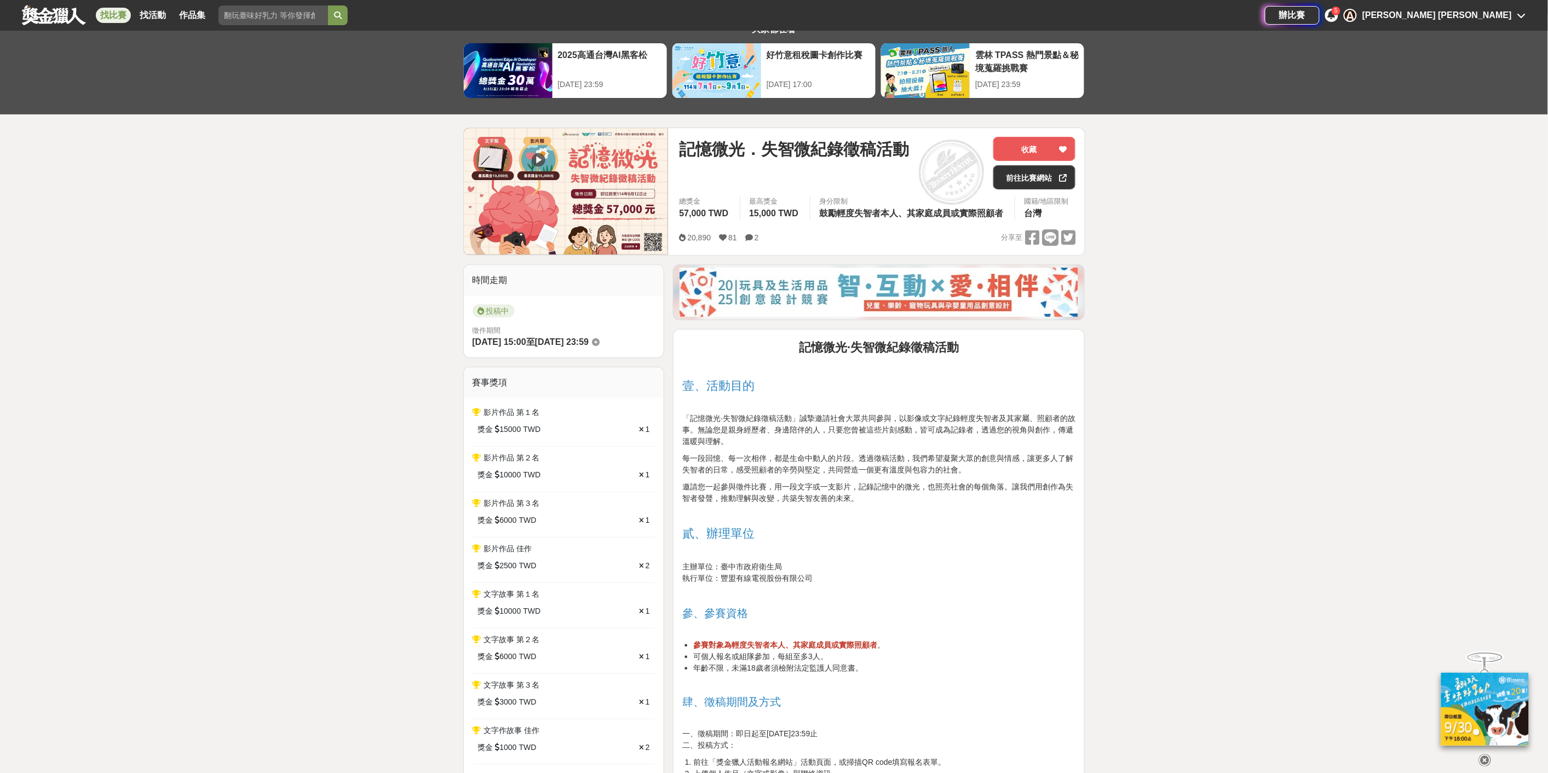
scroll to position [61, 0]
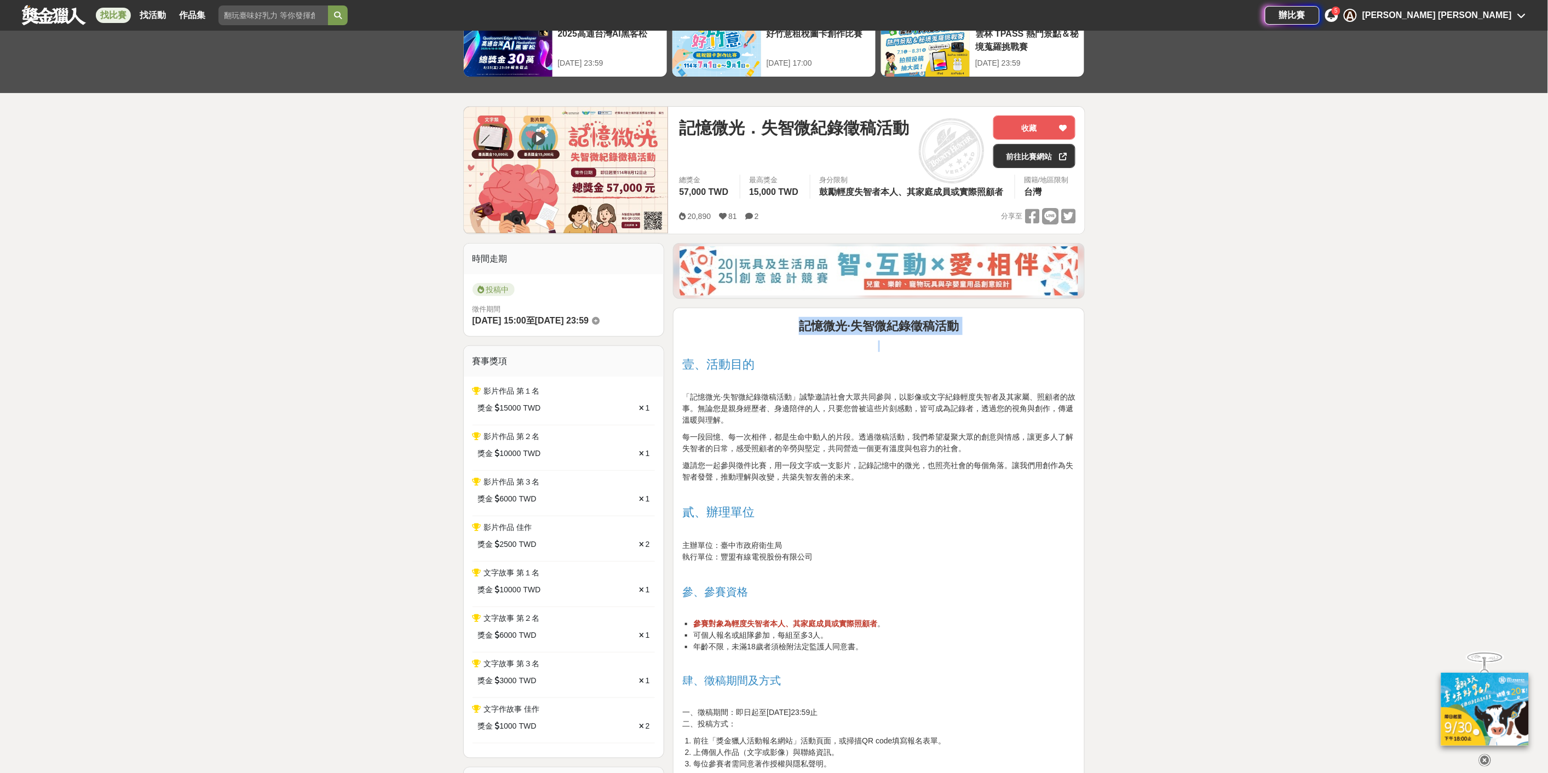
drag, startPoint x: 795, startPoint y: 326, endPoint x: 880, endPoint y: 349, distance: 87.5
click at [880, 349] on p at bounding box center [878, 346] width 393 height 11
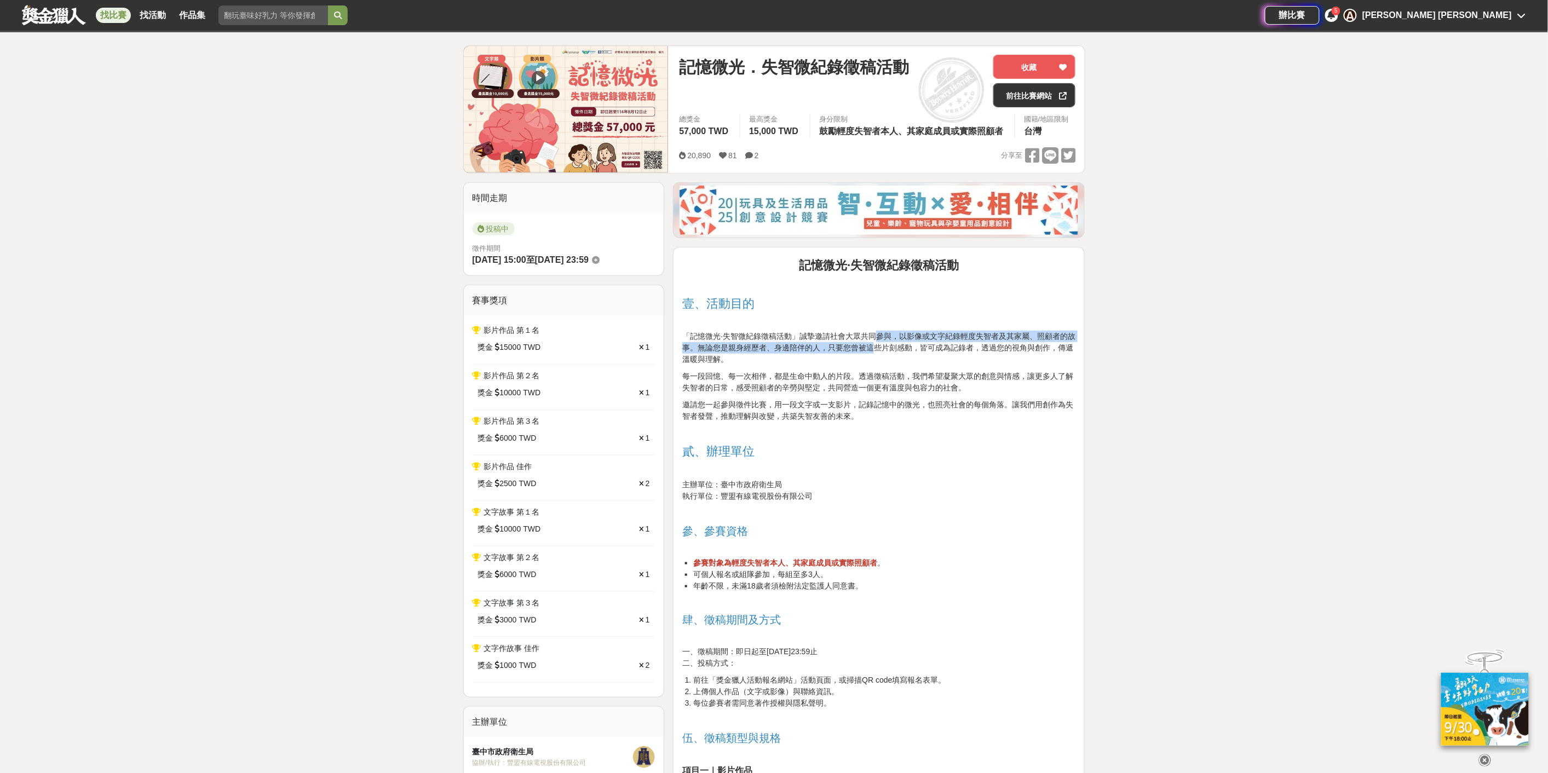
drag, startPoint x: 881, startPoint y: 337, endPoint x: 881, endPoint y: 349, distance: 11.5
click at [881, 349] on span "「記憶微光·失智微紀錄徵稿活動」誠摯邀請社會大眾共同參與，以影像或文字紀錄輕度失智者及其家屬、照顧者的故事。無論您是親身經歷者、身邊陪伴的人，只要您曾被這些片…" at bounding box center [878, 348] width 393 height 32
click at [880, 349] on span "「記憶微光·失智微紀錄徵稿活動」誠摯邀請社會大眾共同參與，以影像或文字紀錄輕度失智者及其家屬、照顧者的故事。無論您是親身經歷者、身邊陪伴的人，只要您曾被這些片…" at bounding box center [878, 348] width 393 height 32
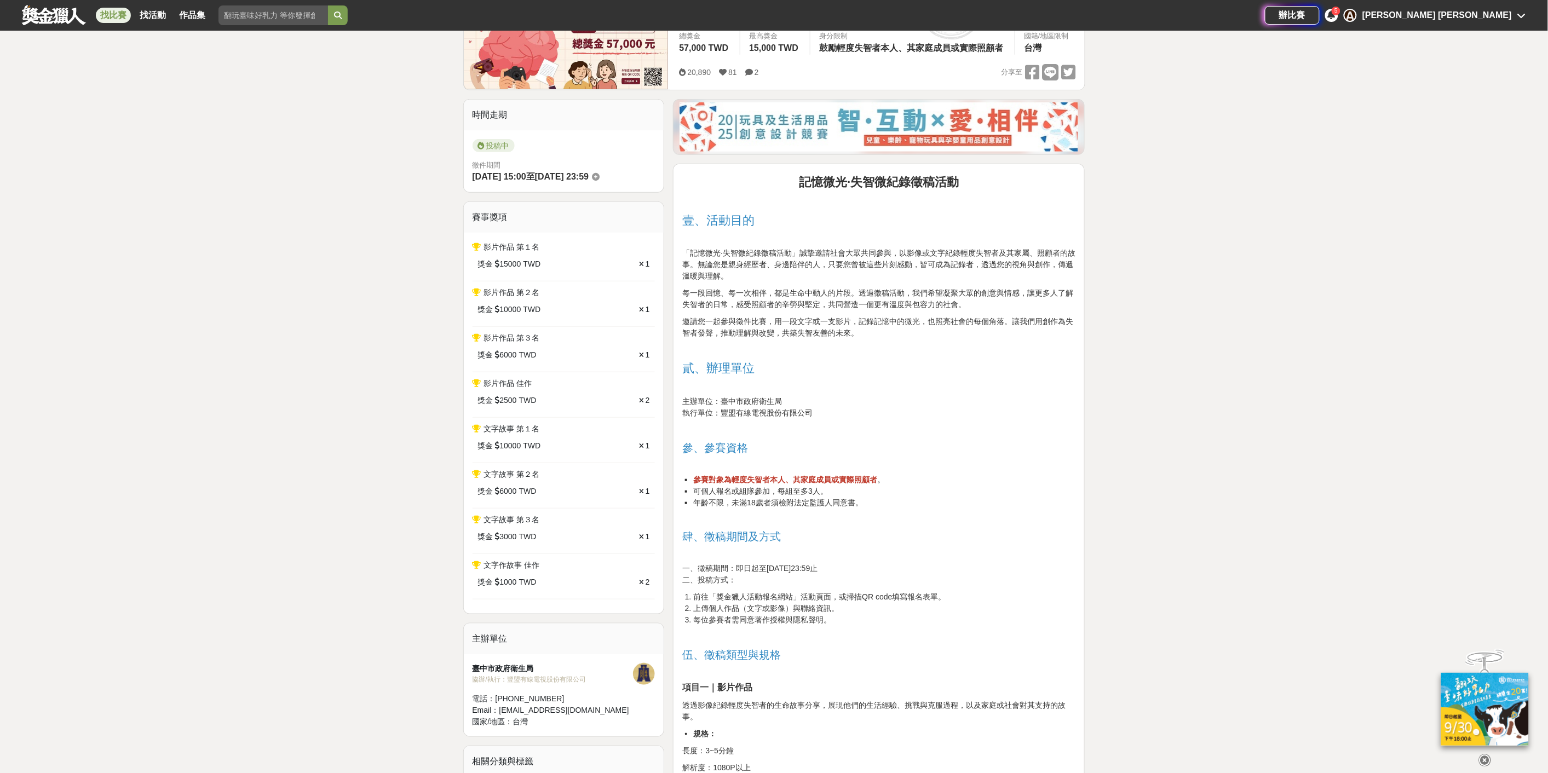
scroll to position [365, 0]
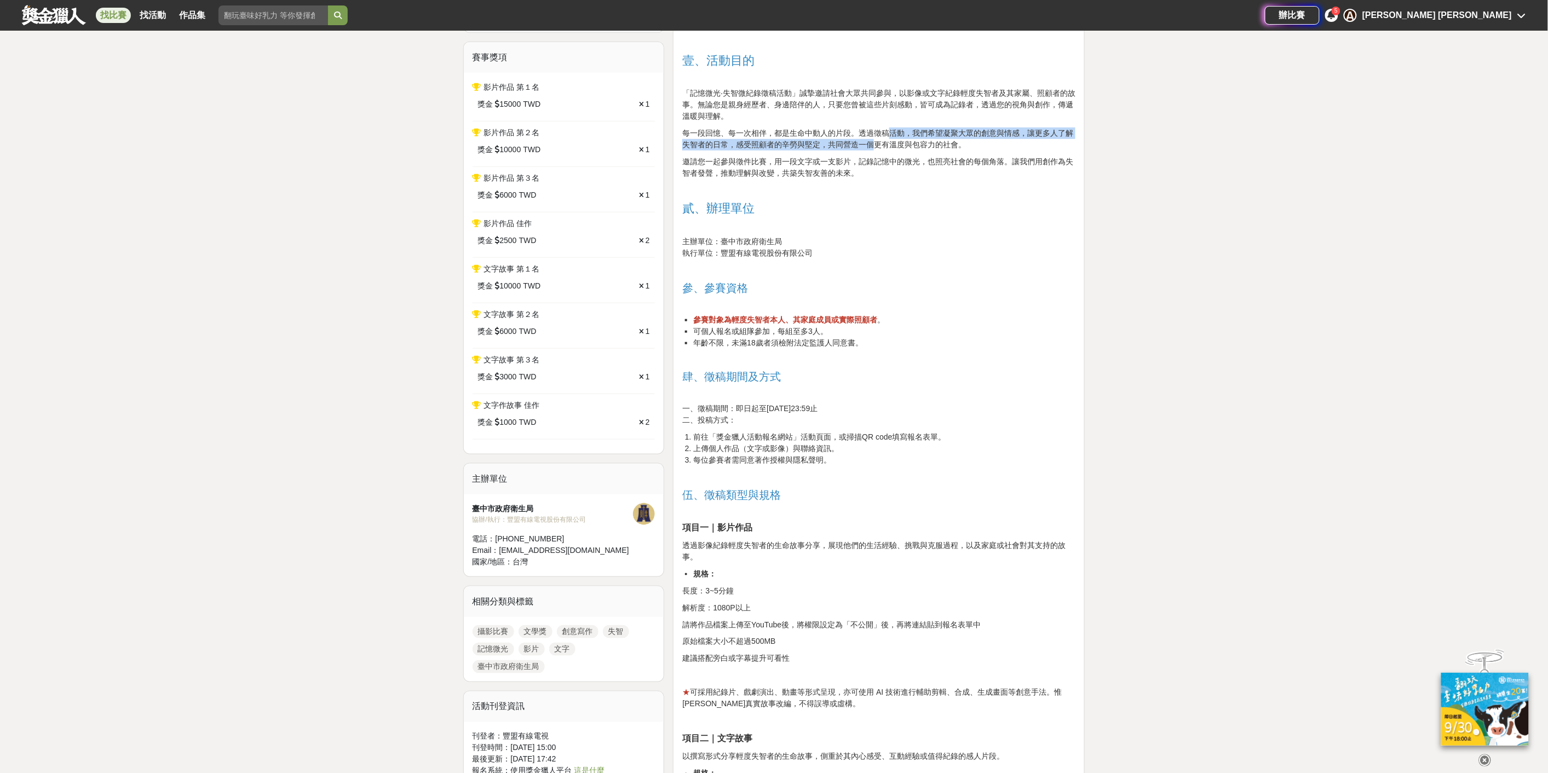
drag, startPoint x: 887, startPoint y: 130, endPoint x: 878, endPoint y: 144, distance: 17.0
click at [878, 144] on span "每一段回憶、每一次相伴，都是生命中動人的片段。透過徵稿活動，我們希望凝聚大眾的創意與情感，讓更多人了解失智者的日常，感受照顧者的辛勞與堅定，共同營造一個更有溫…" at bounding box center [877, 139] width 391 height 20
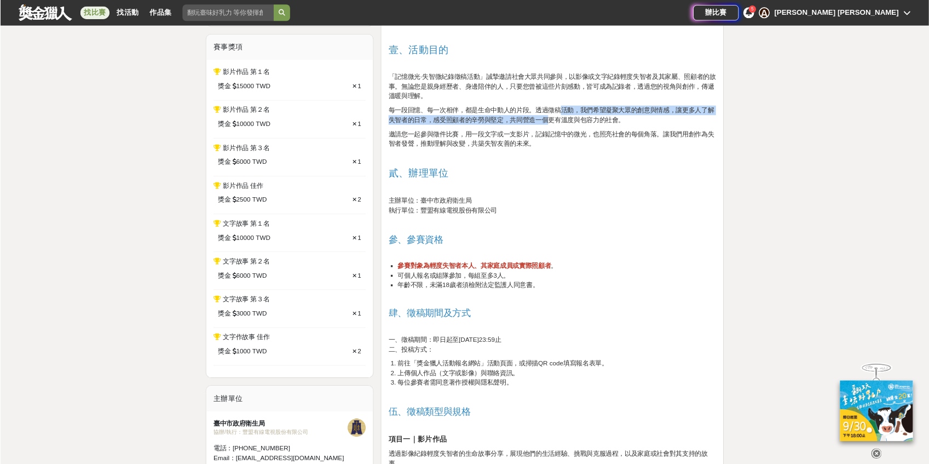
scroll to position [365, 0]
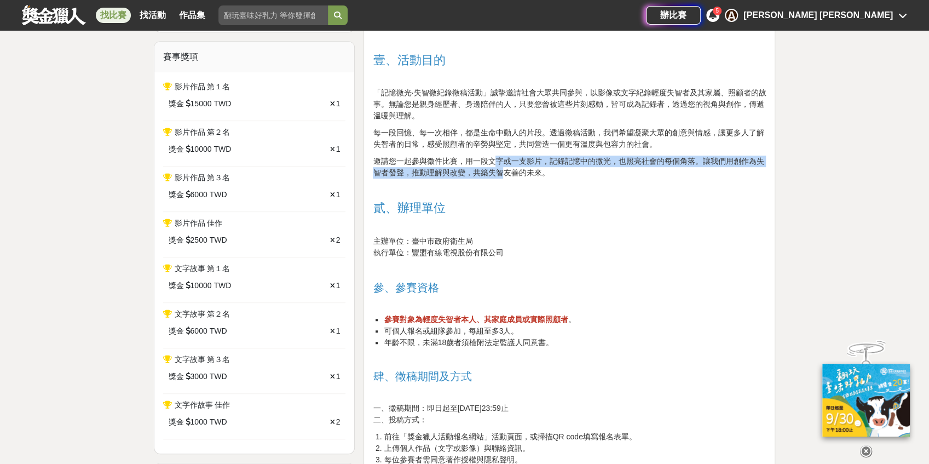
drag, startPoint x: 498, startPoint y: 161, endPoint x: 503, endPoint y: 175, distance: 14.9
click at [503, 175] on span "邀請您一起參與徵件比賽，用一段文字或一支影片，記錄記憶中的微光，也照亮社會的每個角落。讓我們用創作為失智者發聲，推動理解與改變，共築失智友善的未來。" at bounding box center [568, 167] width 391 height 20
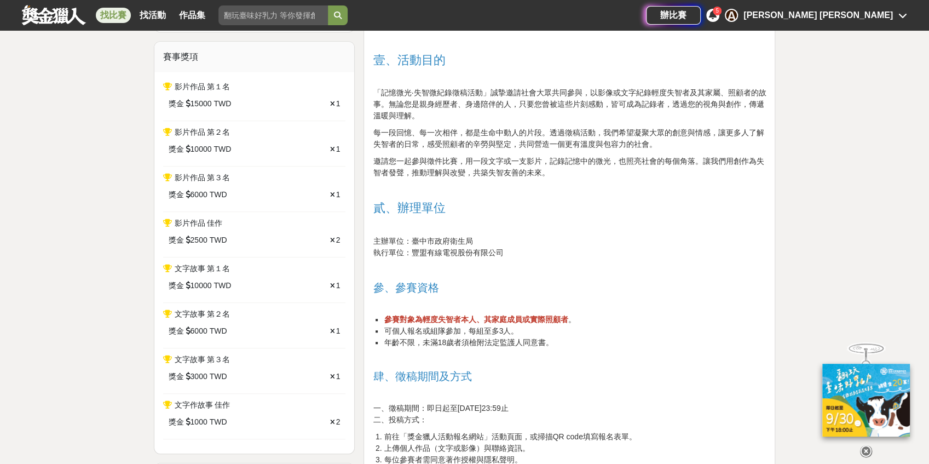
click at [542, 175] on span "邀請您一起參與徵件比賽，用一段文字或一支影片，記錄記憶中的微光，也照亮社會的每個角落。讓我們用創作為失智者發聲，推動理解與改變，共築失智友善的未來。" at bounding box center [568, 167] width 391 height 20
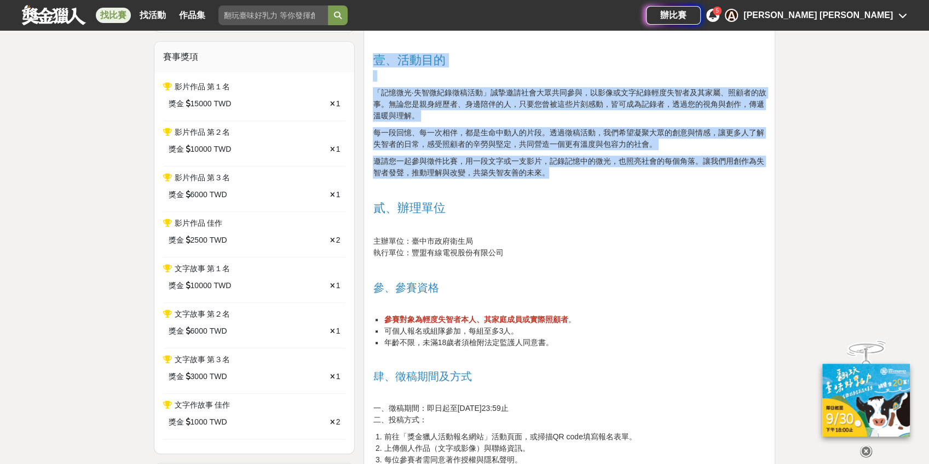
drag, startPoint x: 547, startPoint y: 175, endPoint x: 368, endPoint y: 53, distance: 217.1
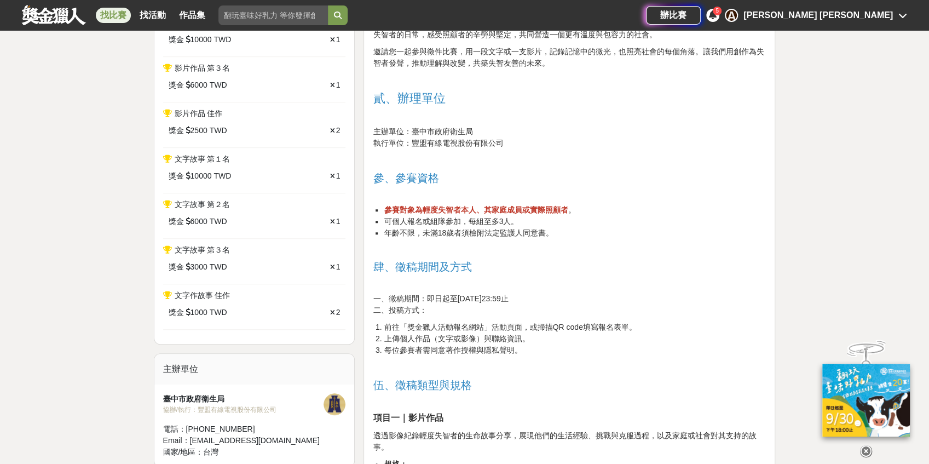
click at [458, 129] on span "主辦單位：臺中市政府衛生局" at bounding box center [423, 131] width 100 height 9
drag, startPoint x: 514, startPoint y: 147, endPoint x: 483, endPoint y: 135, distance: 33.7
click at [483, 135] on p "主辦單位：臺中市政府衛生局 執行單位：豐盟有線電視股份有限公司" at bounding box center [569, 137] width 393 height 23
drag, startPoint x: 422, startPoint y: 142, endPoint x: 506, endPoint y: 141, distance: 83.8
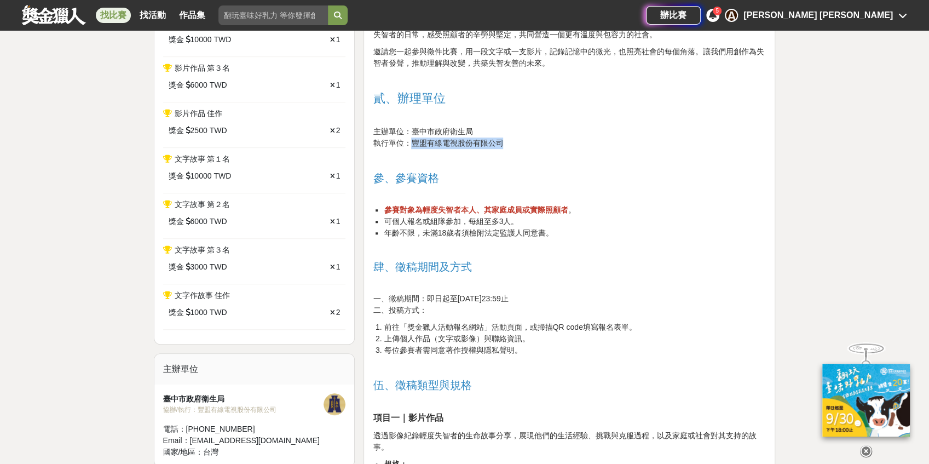
click at [506, 141] on p "主辦單位：臺中市政府衛生局 執行單位：豐盟有線電視股份有限公司" at bounding box center [569, 137] width 393 height 23
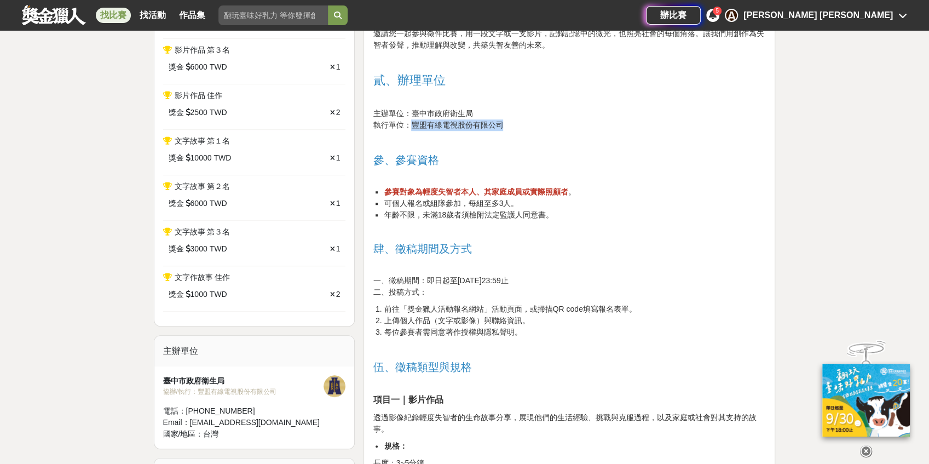
scroll to position [511, 0]
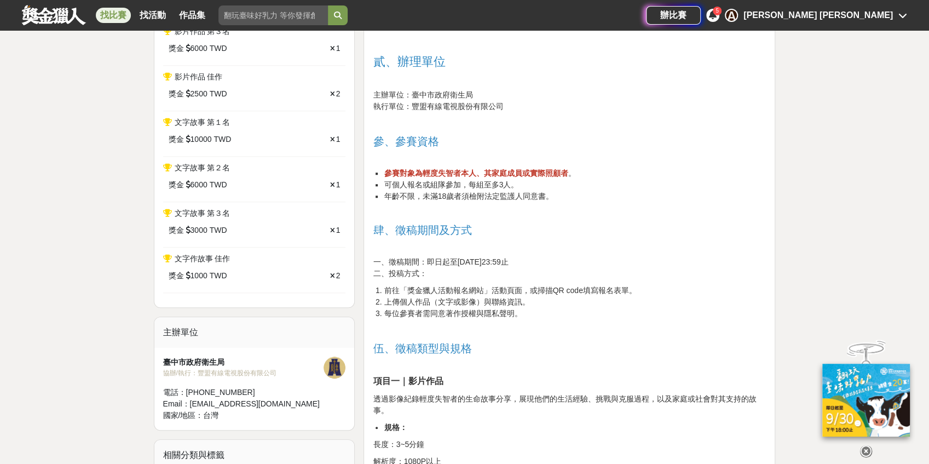
click at [547, 192] on span "年齡不限，未滿18歲者須檢附法定監護人同意書。" at bounding box center [469, 196] width 170 height 9
drag, startPoint x: 381, startPoint y: 169, endPoint x: 566, endPoint y: 172, distance: 185.6
click at [566, 172] on ul "參賽對象為輕度失智者本人、其家庭成員或實際照顧者 。 可個人報名或組隊參加，每組至多3人。 年齡不限，未滿18歲者須檢附法定監護人同意書。" at bounding box center [569, 185] width 393 height 34
click at [499, 215] on h2 at bounding box center [569, 213] width 393 height 13
click at [579, 290] on li "前往「獎金獵人活動報名網站」活動頁面，或掃描QR code填寫報名表單。" at bounding box center [575, 290] width 382 height 11
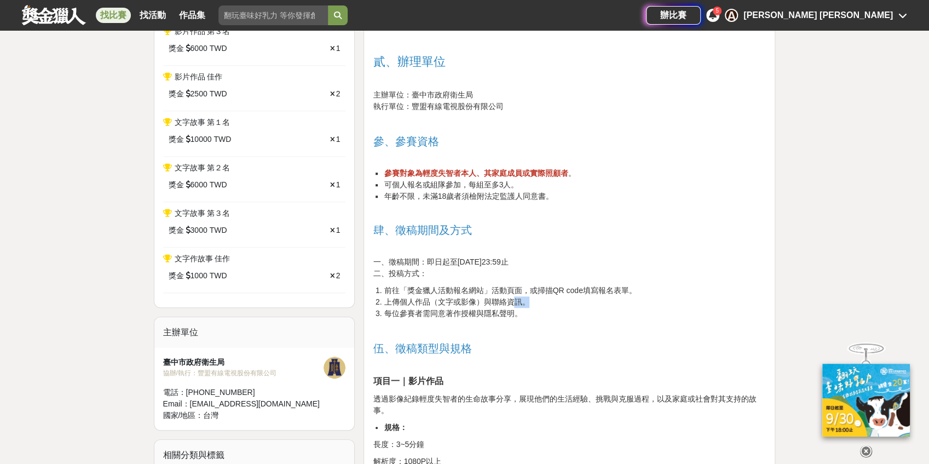
drag, startPoint x: 526, startPoint y: 303, endPoint x: 516, endPoint y: 303, distance: 10.4
click at [516, 303] on li "上傳個人作品（文字或影像）與聯絡資訊。" at bounding box center [575, 301] width 382 height 11
click at [527, 311] on li "每位參賽者需同意著作授權與隱私聲明。" at bounding box center [575, 313] width 382 height 11
drag, startPoint x: 526, startPoint y: 313, endPoint x: 439, endPoint y: 313, distance: 87.6
click at [439, 313] on li "每位參賽者需同意著作授權與隱私聲明。" at bounding box center [575, 313] width 382 height 11
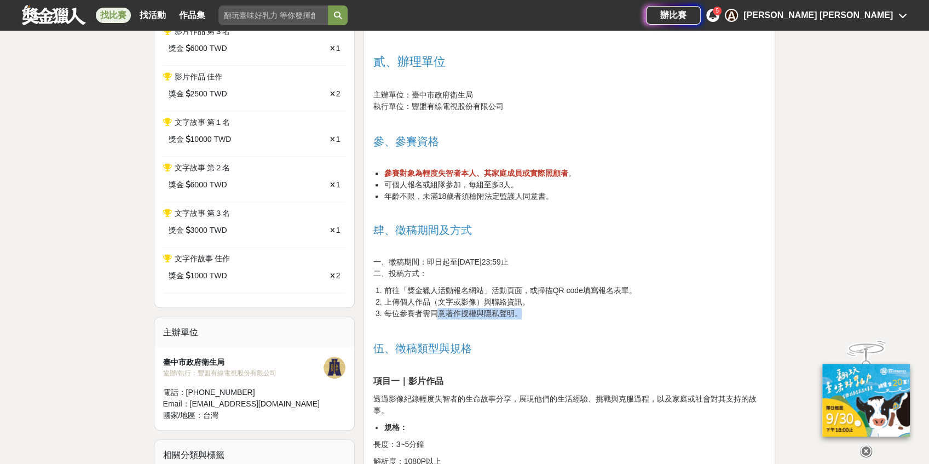
click at [439, 313] on li "每位參賽者需同意著作授權與隱私聲明。" at bounding box center [575, 313] width 382 height 11
click at [501, 309] on li "每位參賽者需同意著作授權與隱私聲明。" at bounding box center [575, 313] width 382 height 11
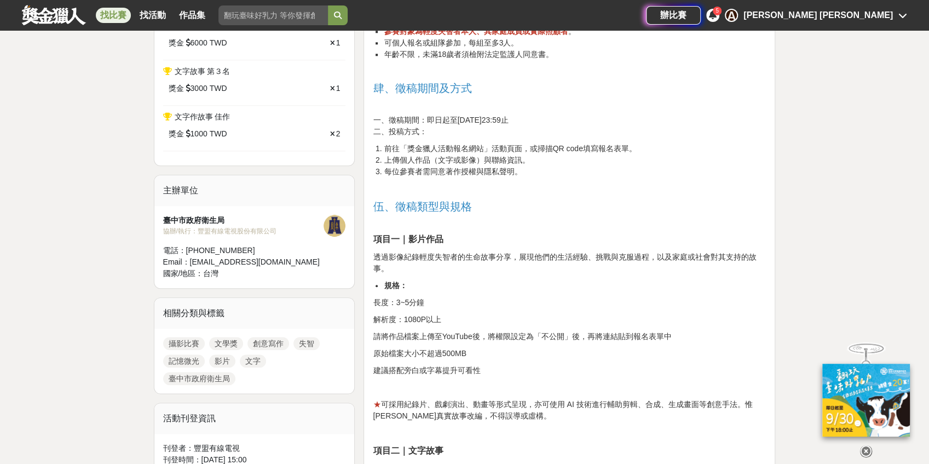
scroll to position [657, 0]
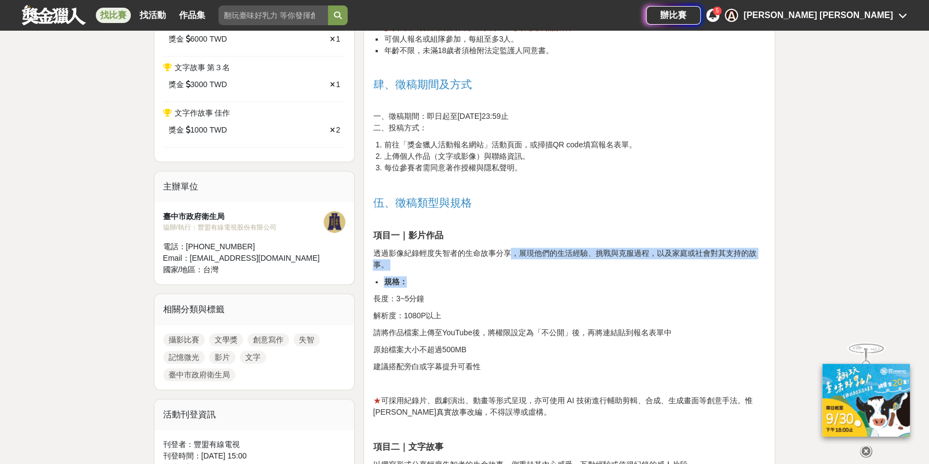
drag, startPoint x: 509, startPoint y: 252, endPoint x: 504, endPoint y: 269, distance: 17.1
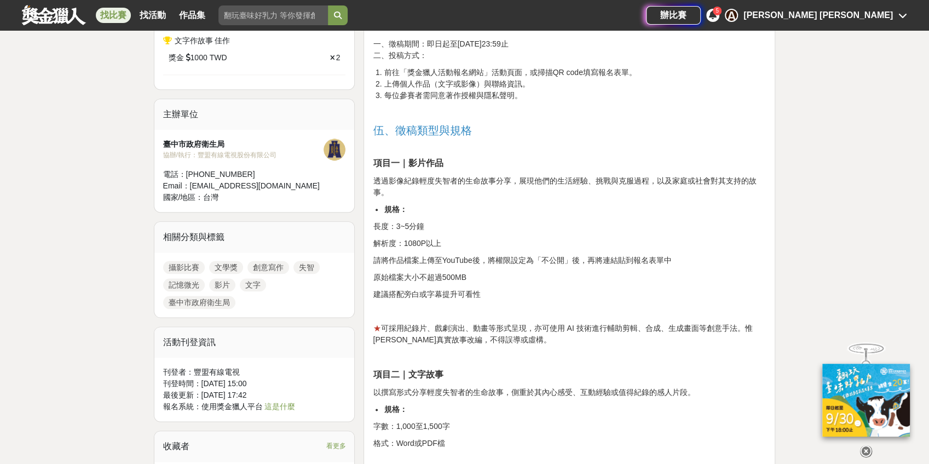
scroll to position [730, 0]
drag, startPoint x: 505, startPoint y: 258, endPoint x: 499, endPoint y: 268, distance: 11.3
click at [499, 268] on div "記憶微光·失智微紀錄徵稿活動 壹、活動目的 「記憶微光·失智微紀錄徵稿活動」誠摯邀請社會大眾共同參與，以影像或文字紀錄輕度失智者及其家屬、照顧者的故事。無論您…" at bounding box center [569, 453] width 393 height 1613
click at [499, 270] on p "原始檔案大小不超過500MB" at bounding box center [569, 275] width 393 height 11
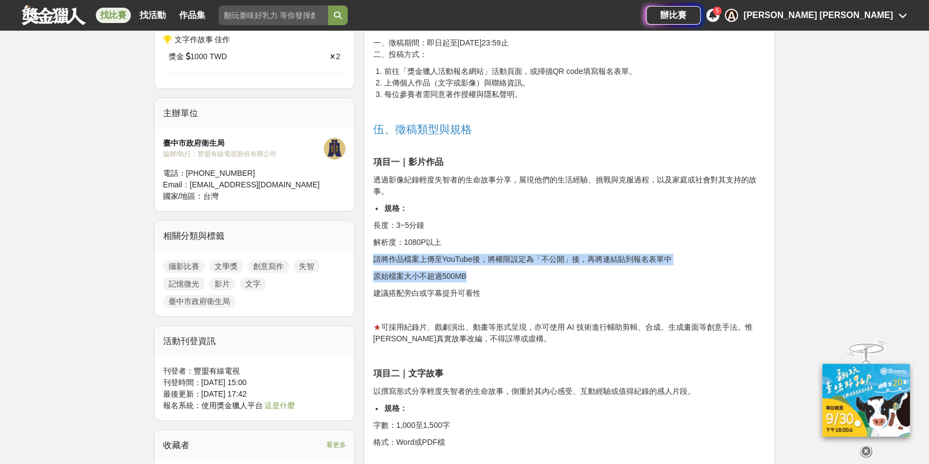
drag, startPoint x: 484, startPoint y: 276, endPoint x: 376, endPoint y: 257, distance: 109.5
click at [376, 257] on div "記憶微光·失智微紀錄徵稿活動 壹、活動目的 「記憶微光·失智微紀錄徵稿活動」誠摯邀請社會大眾共同參與，以影像或文字紀錄輕度失智者及其家屬、照顧者的故事。無論您…" at bounding box center [569, 453] width 393 height 1613
click at [385, 260] on p "請將作品檔案上傳至YouTube後，將權限設定為「不公開」後，再將連結貼到報名表單中" at bounding box center [569, 258] width 393 height 11
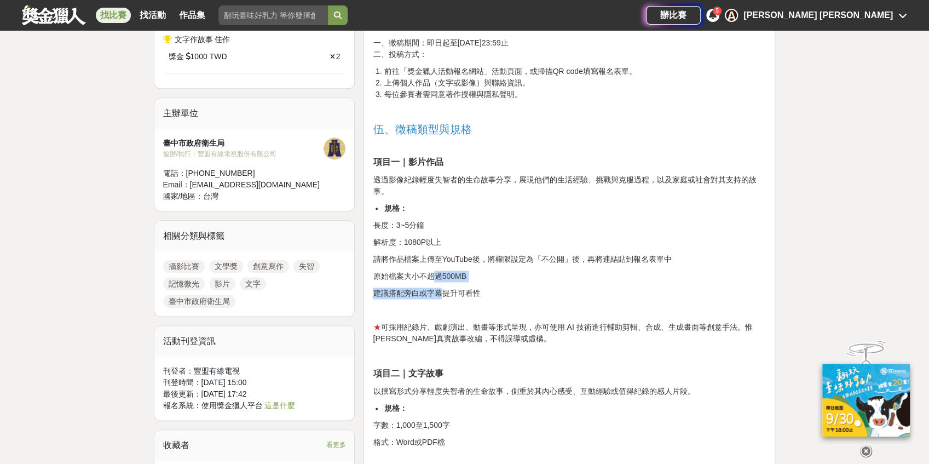
drag, startPoint x: 437, startPoint y: 281, endPoint x: 444, endPoint y: 292, distance: 12.8
click at [444, 292] on div "記憶微光·失智微紀錄徵稿活動 壹、活動目的 「記憶微光·失智微紀錄徵稿活動」誠摯邀請社會大眾共同參與，以影像或文字紀錄輕度失智者及其家屬、照顧者的故事。無論您…" at bounding box center [569, 453] width 393 height 1613
click at [444, 292] on p "建議搭配旁白或字幕提升可看性" at bounding box center [569, 292] width 393 height 11
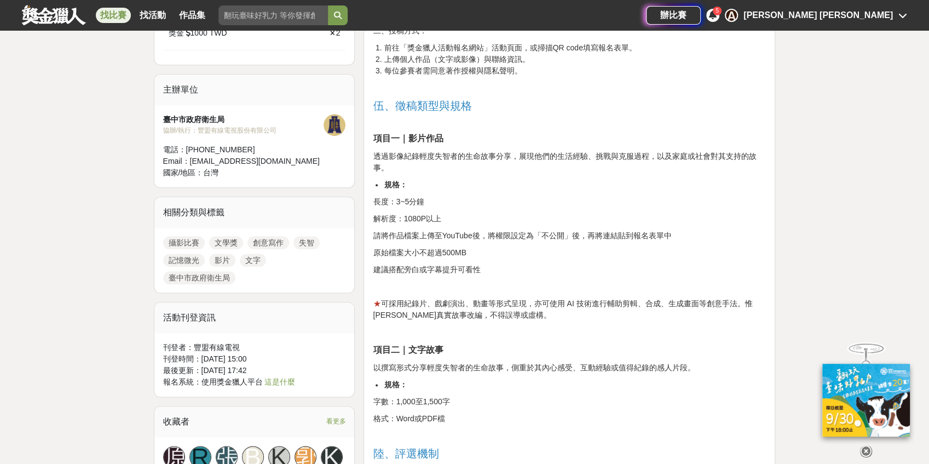
scroll to position [766, 0]
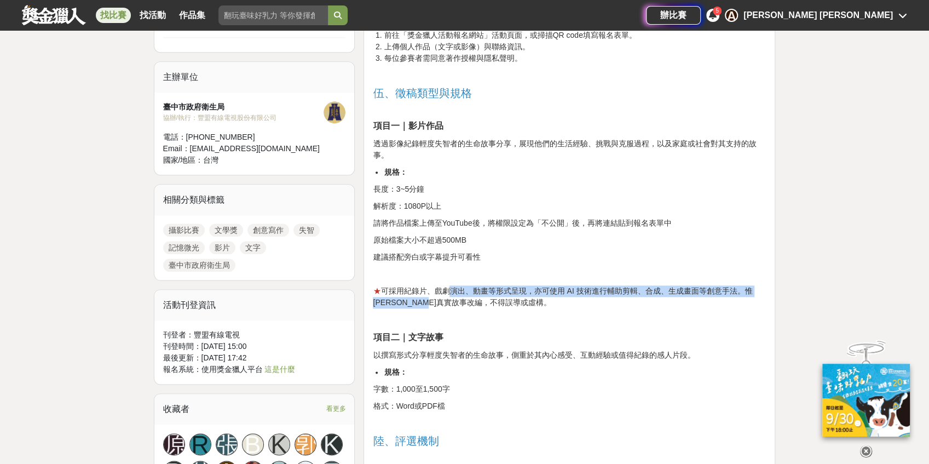
drag, startPoint x: 446, startPoint y: 288, endPoint x: 449, endPoint y: 296, distance: 8.3
click at [449, 296] on p "★ 可採用紀錄片、戲劇演出、動畫等形式呈現，亦可使用 AI 技術進行輔助剪輯、合成、生成畫面等創意手法。惟[PERSON_NAME]真實故事改編，不得誤導或虛…" at bounding box center [569, 296] width 393 height 23
drag, startPoint x: 498, startPoint y: 300, endPoint x: 436, endPoint y: 293, distance: 62.8
click at [436, 293] on p "★ 可採用紀錄片、戲劇演出、動畫等形式呈現，亦可使用 AI 技術進行輔助剪輯、合成、生成畫面等創意手法。惟[PERSON_NAME]真實故事改編，不得誤導或虛…" at bounding box center [569, 296] width 393 height 23
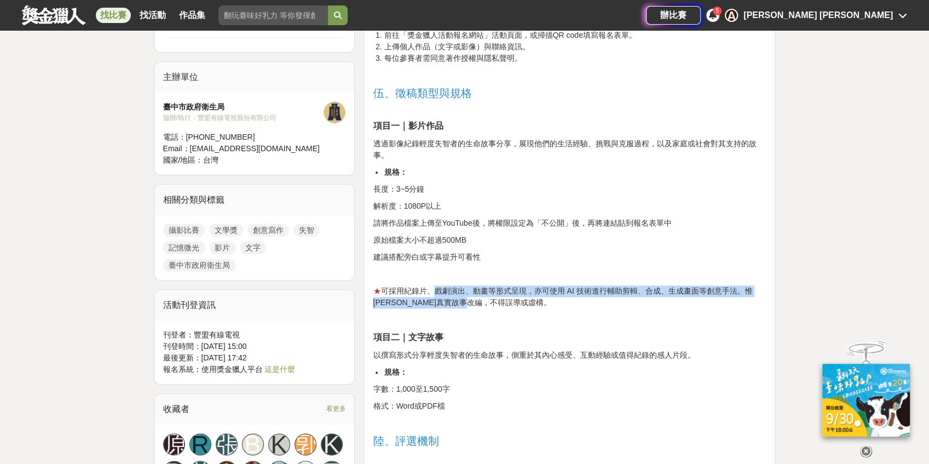
click at [436, 293] on p "★ 可採用紀錄片、戲劇演出、動畫等形式呈現，亦可使用 AI 技術進行輔助剪輯、合成、生成畫面等創意手法。惟[PERSON_NAME]真實故事改編，不得誤導或虛…" at bounding box center [569, 296] width 393 height 23
drag, startPoint x: 545, startPoint y: 299, endPoint x: 385, endPoint y: 287, distance: 160.9
click at [385, 287] on p "★ 可採用紀錄片、戲劇演出、動畫等形式呈現，亦可使用 AI 技術進行輔助剪輯、合成、生成畫面等創意手法。惟[PERSON_NAME]真實故事改編，不得誤導或虛…" at bounding box center [569, 296] width 393 height 23
click at [384, 287] on p "★ 可採用紀錄片、戲劇演出、動畫等形式呈現，亦可使用 AI 技術進行輔助剪輯、合成、生成畫面等創意手法。惟[PERSON_NAME]真實故事改編，不得誤導或虛…" at bounding box center [569, 296] width 393 height 23
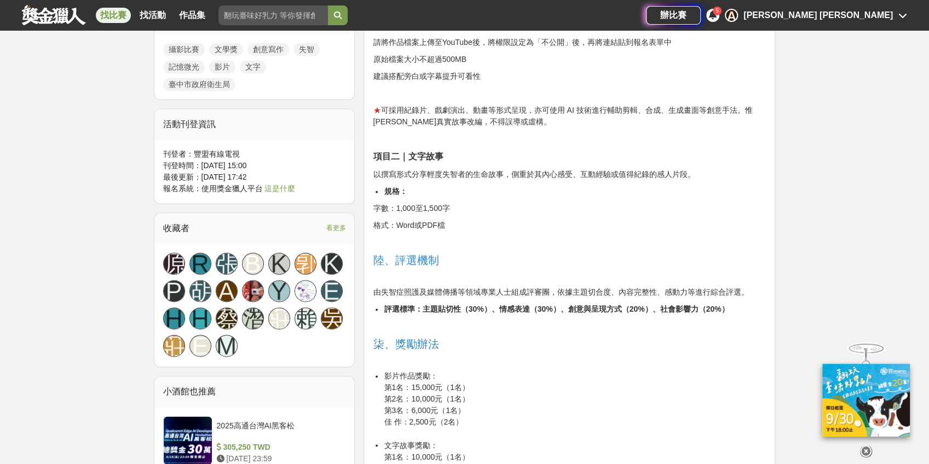
scroll to position [949, 0]
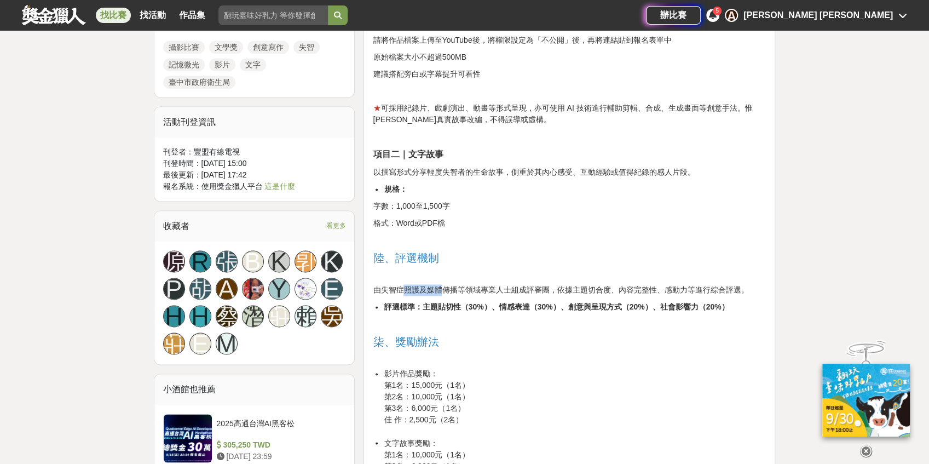
drag, startPoint x: 406, startPoint y: 287, endPoint x: 439, endPoint y: 289, distance: 32.9
click at [439, 289] on p "由失智症照護及媒體傳播等領域專業人士組成評審團，依據主題切合度、內容完整性、感動力等進行綜合評選。" at bounding box center [569, 289] width 393 height 11
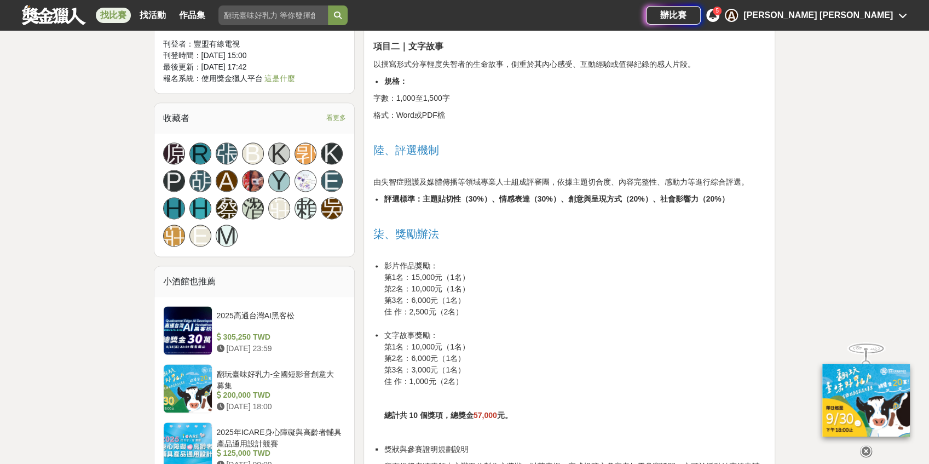
scroll to position [1059, 0]
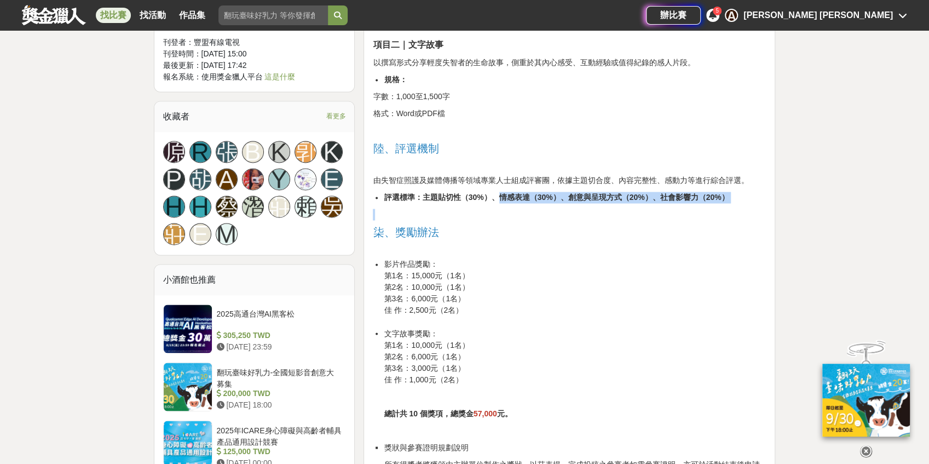
drag, startPoint x: 499, startPoint y: 193, endPoint x: 499, endPoint y: 203, distance: 9.9
click at [499, 203] on div "記憶微光·失智微紀錄徵稿活動 壹、活動目的 「記憶微光·失智微紀錄徵稿活動」誠摯邀請社會大眾共同參與，以影像或文字紀錄輕度失智者及其家屬、照顧者的故事。無論您…" at bounding box center [569, 125] width 393 height 1613
click at [499, 200] on strong "評選標準：主題貼切性（30%）、情感表達（30%）、創意與呈現方式（20%）、社會影響力（20%）" at bounding box center [556, 197] width 345 height 9
drag, startPoint x: 496, startPoint y: 195, endPoint x: 554, endPoint y: 195, distance: 57.5
click at [554, 195] on strong "評選標準：主題貼切性（30%）、情感表達（30%）、創意與呈現方式（20%）、社會影響力（20%）" at bounding box center [556, 197] width 345 height 9
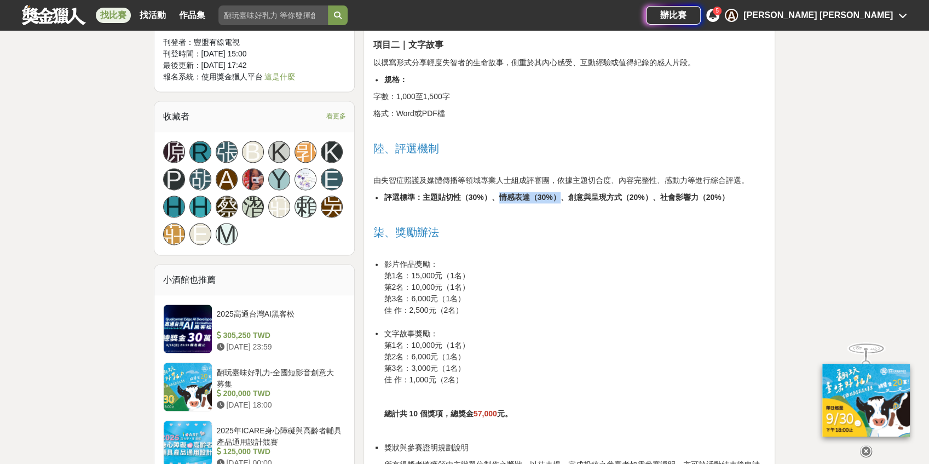
click at [554, 195] on strong "評選標準：主題貼切性（30%）、情感表達（30%）、創意與呈現方式（20%）、社會影響力（20%）" at bounding box center [556, 197] width 345 height 9
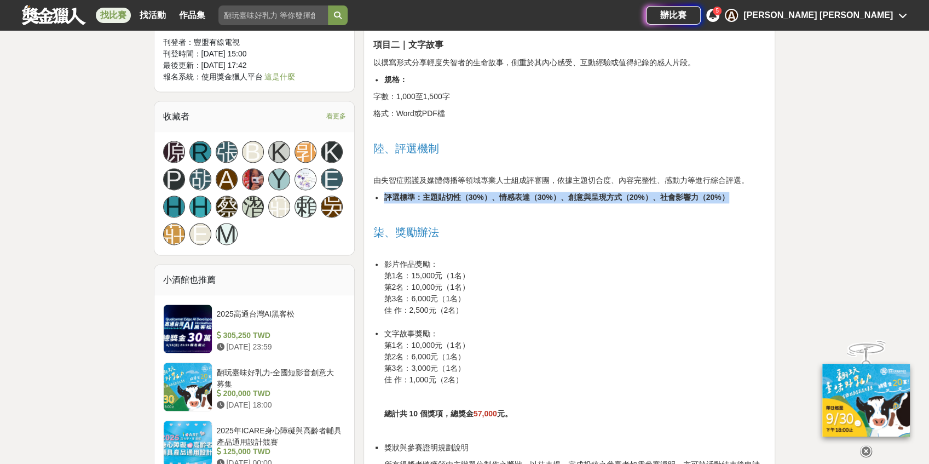
drag, startPoint x: 387, startPoint y: 192, endPoint x: 724, endPoint y: 197, distance: 337.3
click at [724, 197] on li "評選標準：主題貼切性（30%）、情感表達（30%）、創意與呈現方式（20%）、社會影響力（20%）" at bounding box center [575, 197] width 382 height 11
copy strong "評選標準：主題貼切性（30%）、情感表達（30%）、創意與呈現方式（20%）、社會影響力（20%）"
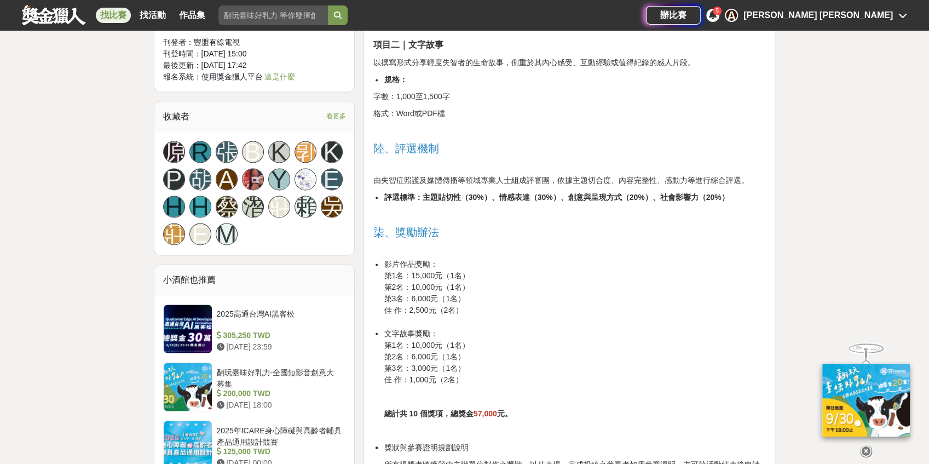
click at [460, 273] on li "影片作品獎勵： 第1名：15,000元（1名） 第2名：10,000元（1名） 第3名：6,000元（1名） 佳 作：2,500元（2名）" at bounding box center [575, 292] width 382 height 69
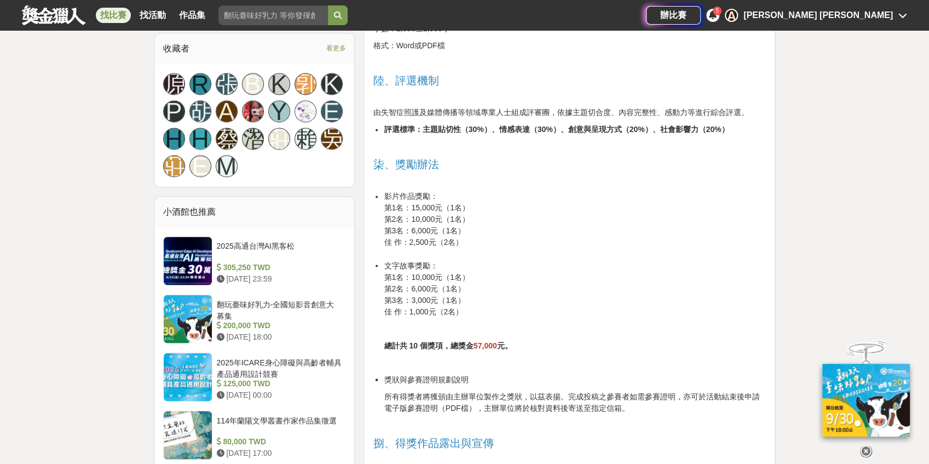
scroll to position [1168, 0]
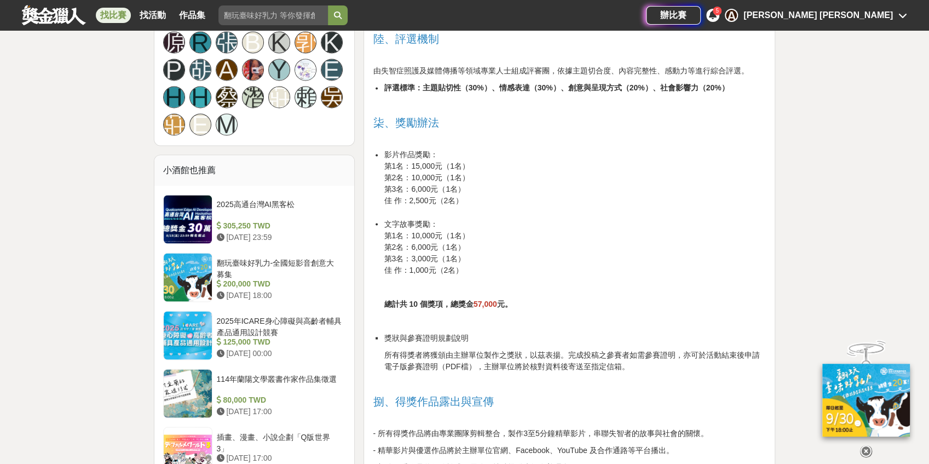
click at [464, 196] on li "影片作品獎勵： 第1名：15,000元（1名） 第2名：10,000元（1名） 第3名：6,000元（1名） 佳 作：2,500元（2名）" at bounding box center [575, 183] width 382 height 69
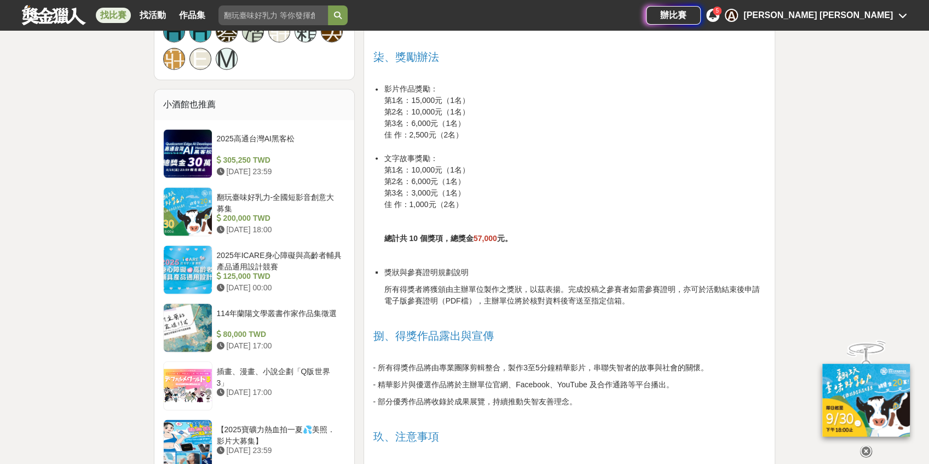
scroll to position [1241, 0]
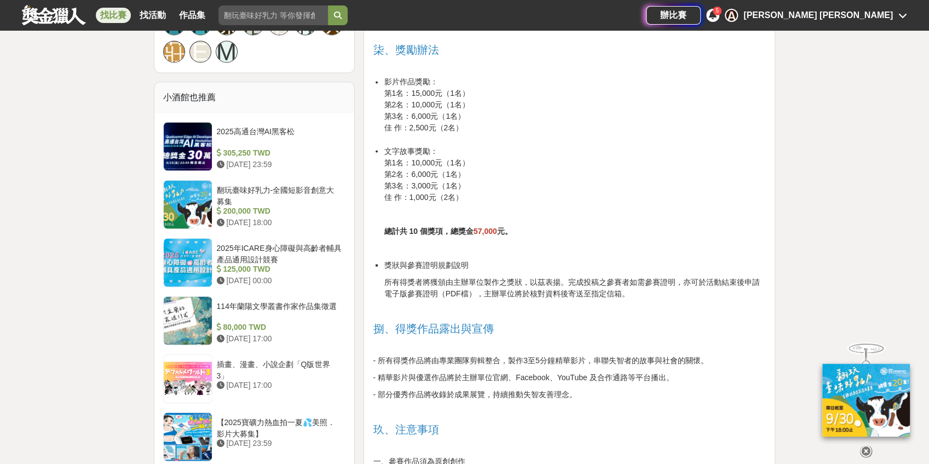
drag, startPoint x: 449, startPoint y: 222, endPoint x: 447, endPoint y: 234, distance: 12.2
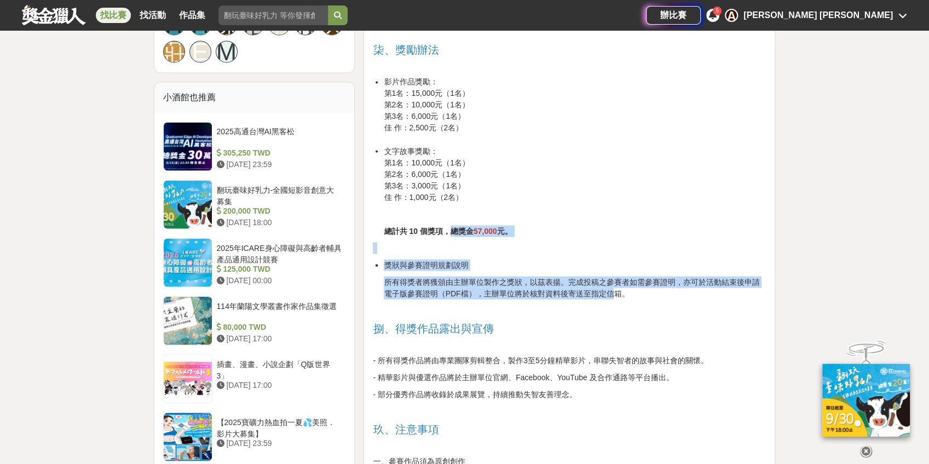
drag, startPoint x: 447, startPoint y: 234, endPoint x: 606, endPoint y: 291, distance: 168.5
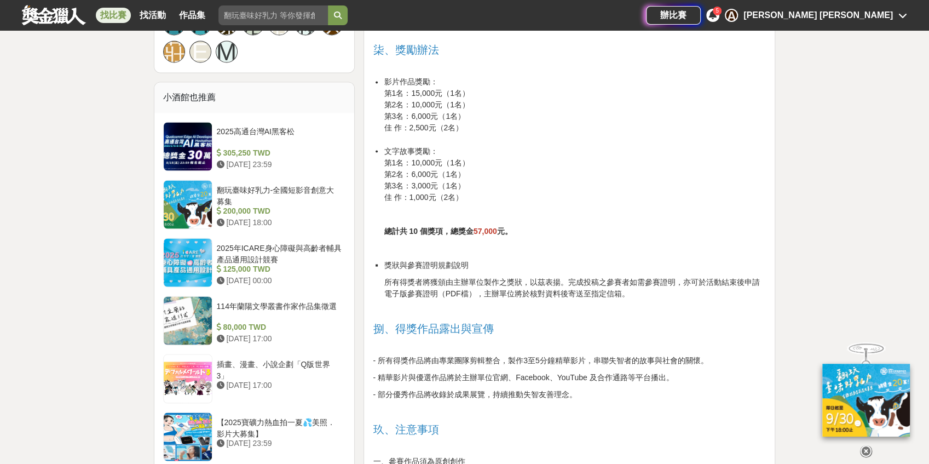
click at [622, 290] on p "所有得獎者將獲頒由主辦單位製作之獎狀，以茲表揚。完成投稿之參賽者如需參賽證明，亦可於活動結束後申請電子版參賽證明（PDF檔），主辦單位將於核對資料後寄送至指定…" at bounding box center [575, 287] width 382 height 23
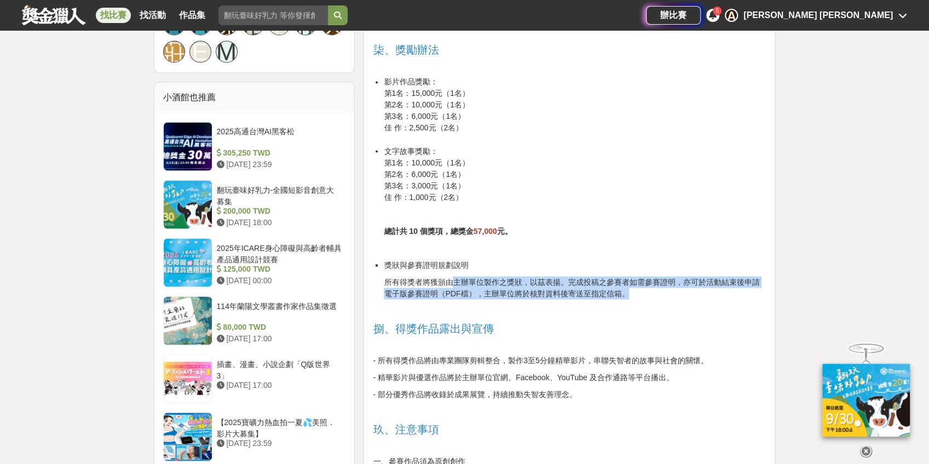
drag, startPoint x: 647, startPoint y: 292, endPoint x: 454, endPoint y: 269, distance: 193.5
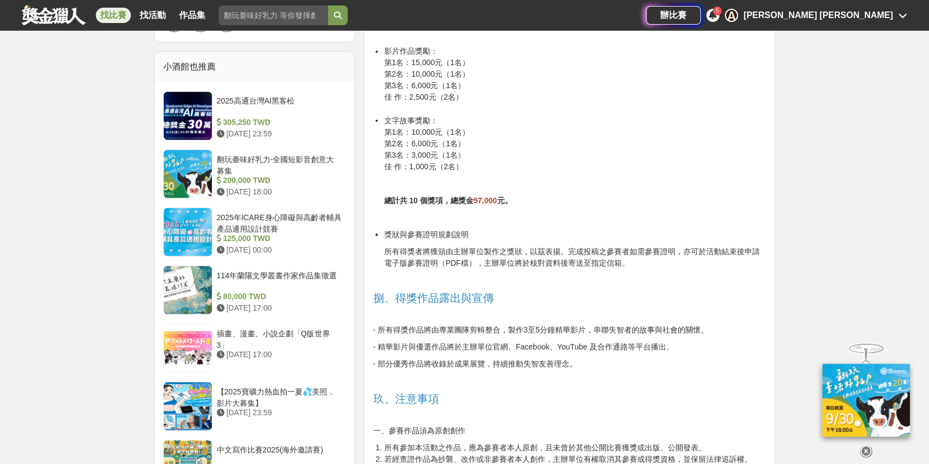
scroll to position [1314, 0]
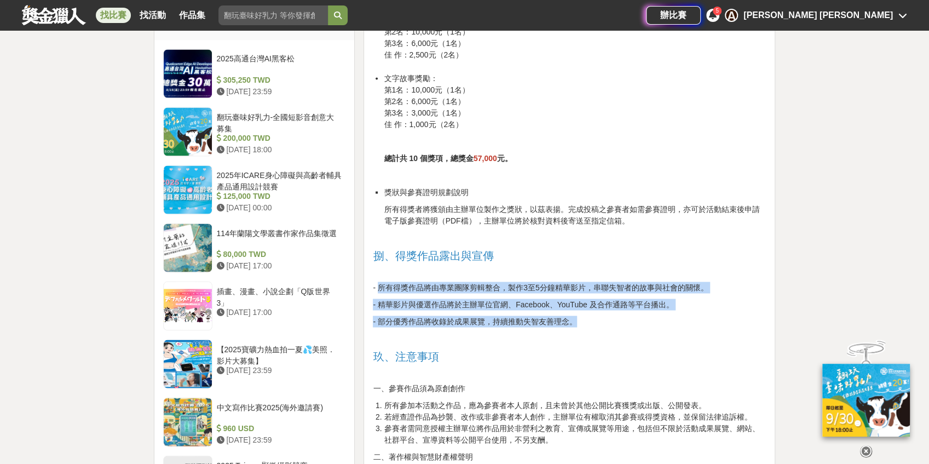
drag, startPoint x: 379, startPoint y: 285, endPoint x: 688, endPoint y: 313, distance: 310.1
click at [687, 315] on p "- 部分優秀作品將收錄於成果展覽，持續推動失智友善理念。" at bounding box center [569, 320] width 393 height 11
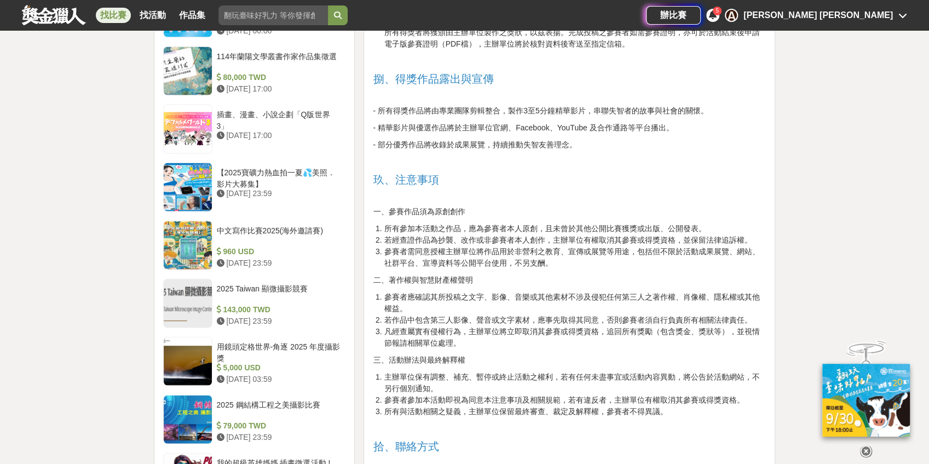
scroll to position [1497, 0]
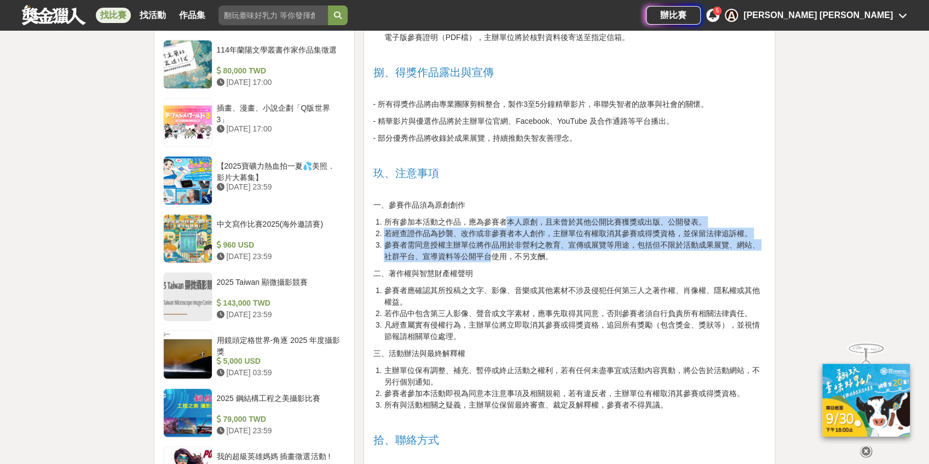
drag, startPoint x: 504, startPoint y: 223, endPoint x: 494, endPoint y: 253, distance: 31.0
click at [494, 253] on ol "所有參加本活動之作品，應為參賽者本人原創，且未曾於其他公開比賽獲獎或出版、公開發表。 若經查證作品為抄襲、改作或非參賽者本人創作，主辦單位有權取消其參賽或得獎…" at bounding box center [569, 239] width 393 height 46
click at [494, 253] on li "參賽者需同意授權主辦單位將作品用於非營利之教育、宣傳或展覽等用途，包括但不限於活動成果展覽、網站、社群平台、宣導資料等公開平台使用，不另支酬。" at bounding box center [575, 250] width 382 height 23
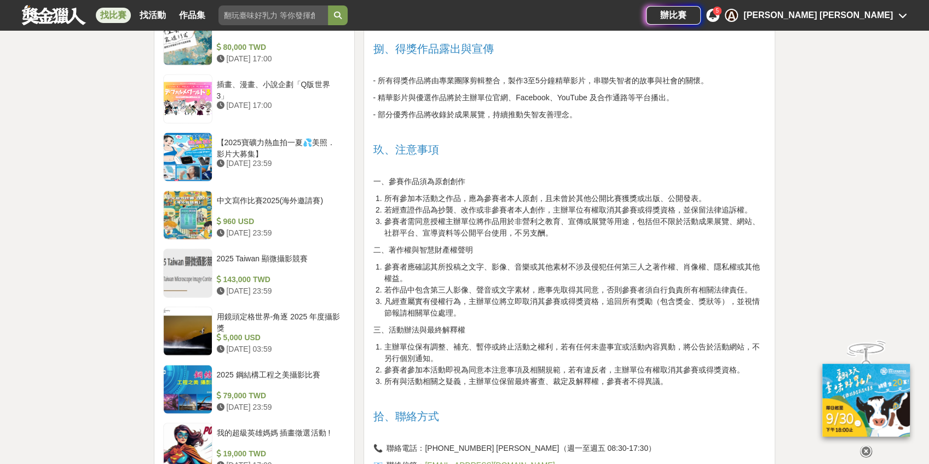
scroll to position [1533, 0]
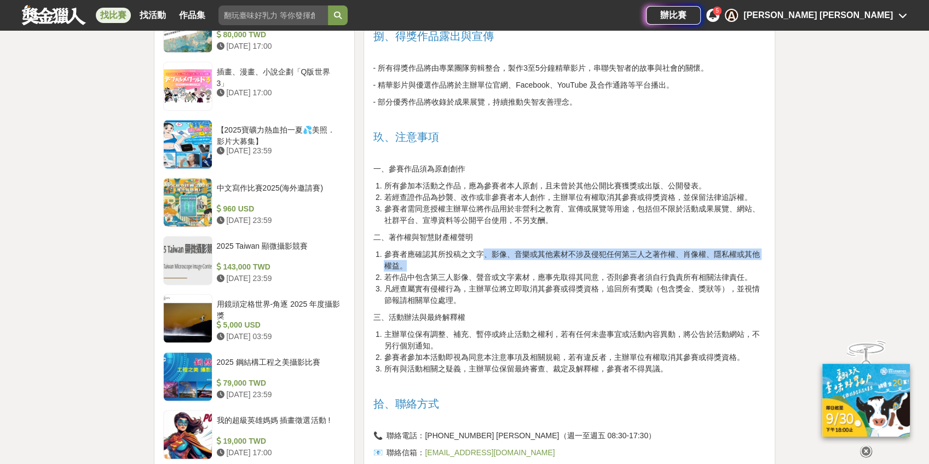
drag, startPoint x: 485, startPoint y: 253, endPoint x: 487, endPoint y: 263, distance: 9.5
click at [487, 263] on li "參賽者應確認其所投稿之文字、影像、音樂或其他素材不涉及侵犯任何第三人之著作權、肖像權、隱私權或其他權益。" at bounding box center [575, 260] width 382 height 23
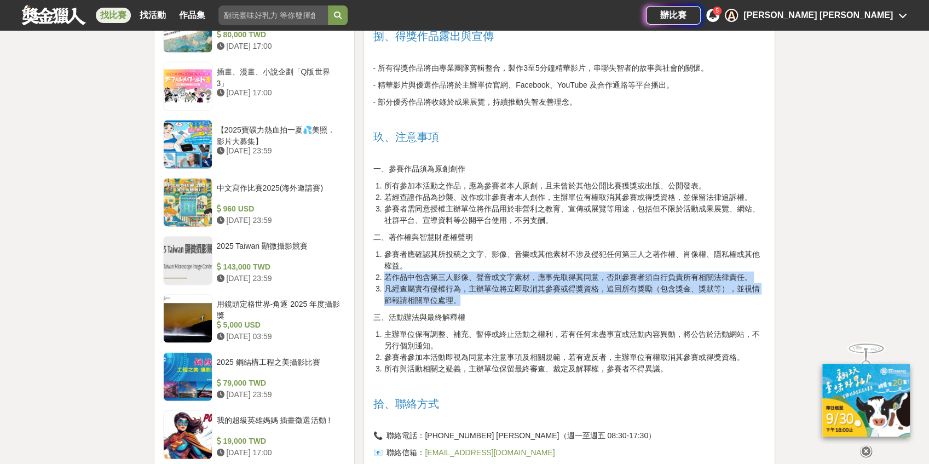
drag, startPoint x: 379, startPoint y: 276, endPoint x: 550, endPoint y: 295, distance: 171.8
click at [550, 295] on ol "參賽者應確認其所投稿之文字、影像、音樂或其他素材不涉及侵犯任何第三人之著作權、肖像權、隱私權或其他權益。 若作品中包含第三人影像、聲音或文字素材，應事先取得其…" at bounding box center [569, 277] width 393 height 57
click at [550, 295] on li "凡經查屬實有侵權行為，主辦單位將立即取消其參賽或得獎資格，追回所有獎勵（包含獎金、獎狀等），並視情節報請相關單位處理。" at bounding box center [575, 294] width 382 height 23
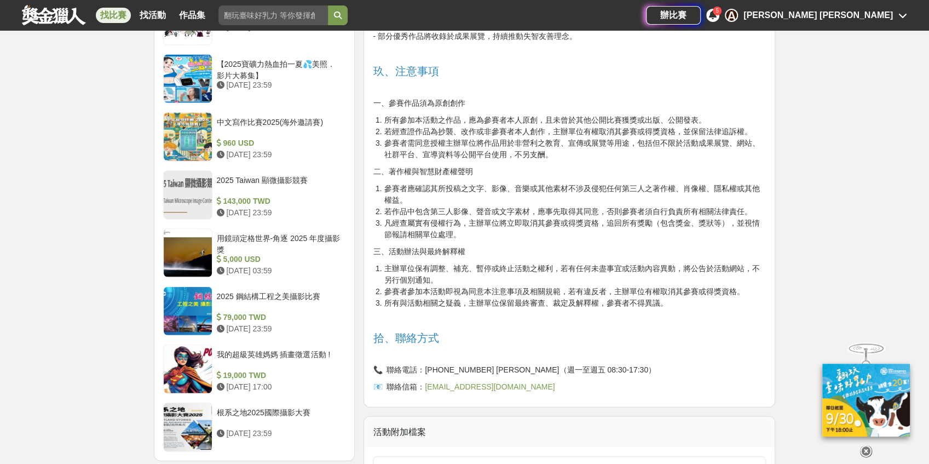
scroll to position [1642, 0]
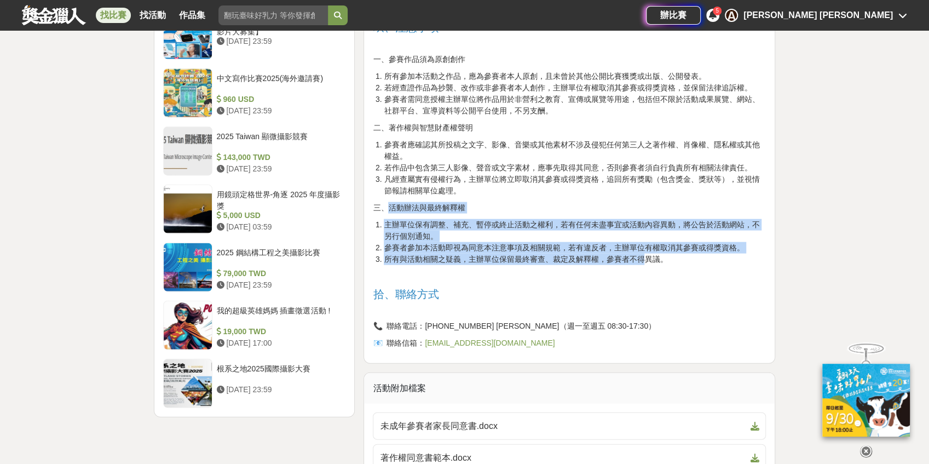
drag, startPoint x: 385, startPoint y: 206, endPoint x: 648, endPoint y: 260, distance: 268.7
click at [648, 261] on li "所有與活動相關之疑義，主辦單位保留最終審查、裁定及解釋權，參賽者不得異議。" at bounding box center [575, 258] width 382 height 11
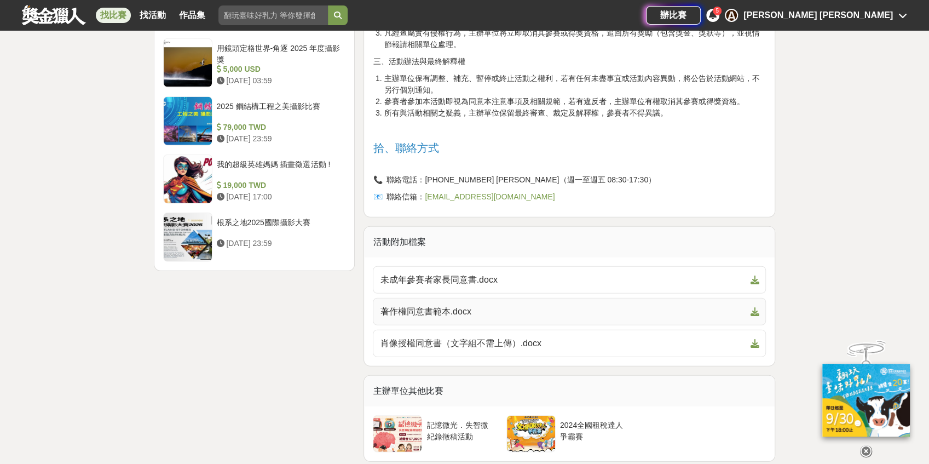
scroll to position [1825, 0]
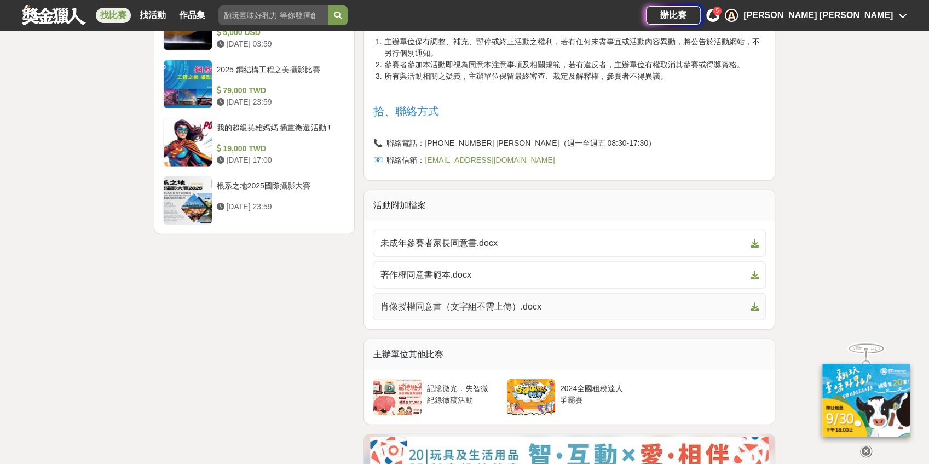
click at [441, 302] on span "肖像授權同意書（文字組不需上傳）.docx" at bounding box center [563, 306] width 366 height 13
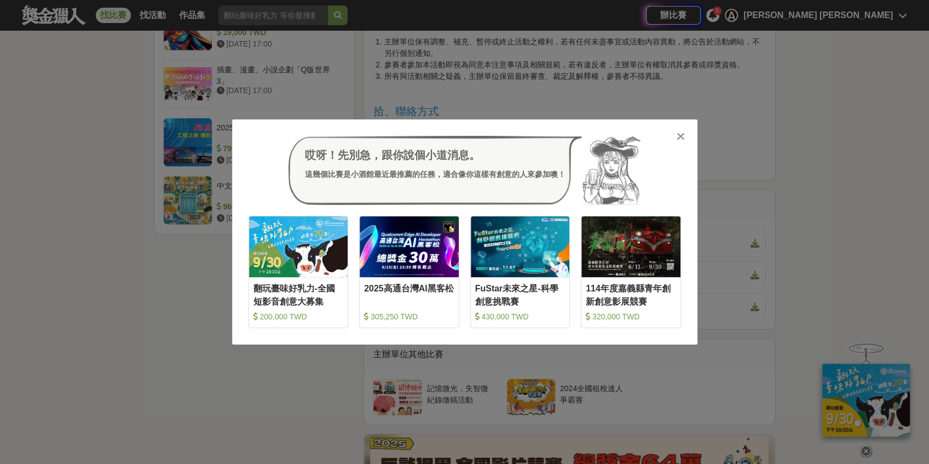
click at [683, 141] on icon at bounding box center [681, 136] width 8 height 11
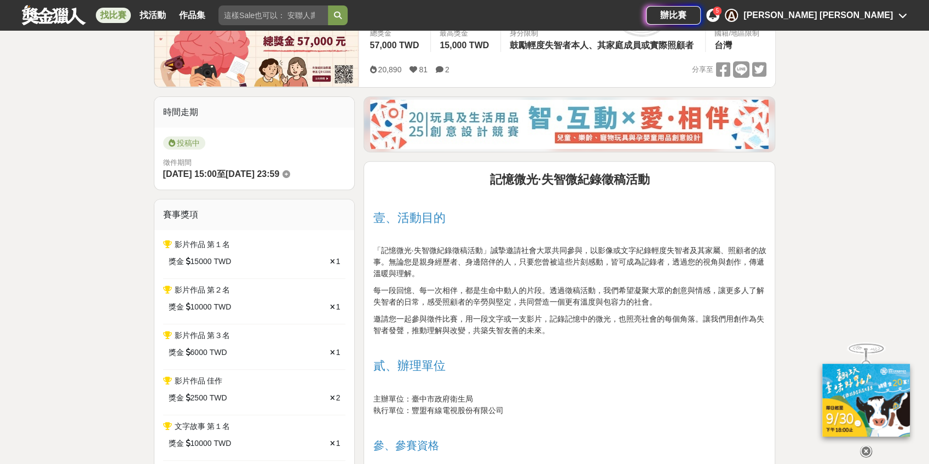
scroll to position [255, 0]
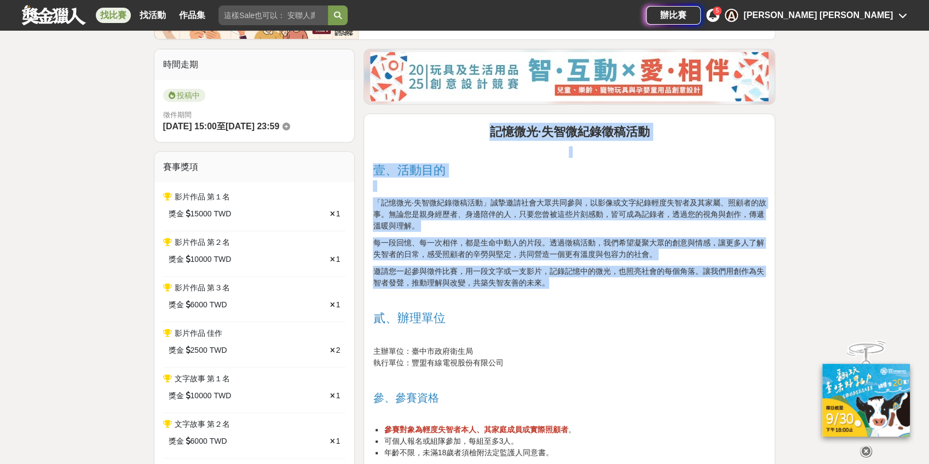
drag, startPoint x: 489, startPoint y: 128, endPoint x: 627, endPoint y: 280, distance: 205.8
copy div "記憶微光·失智微紀錄徵稿活動 壹、活動目的 「記憶微光·失智微紀錄徵稿活動」誠摯邀請社會大眾共同參與，以影像或文字紀錄輕度失智者及其家屬、照顧者的故事。無論您…"
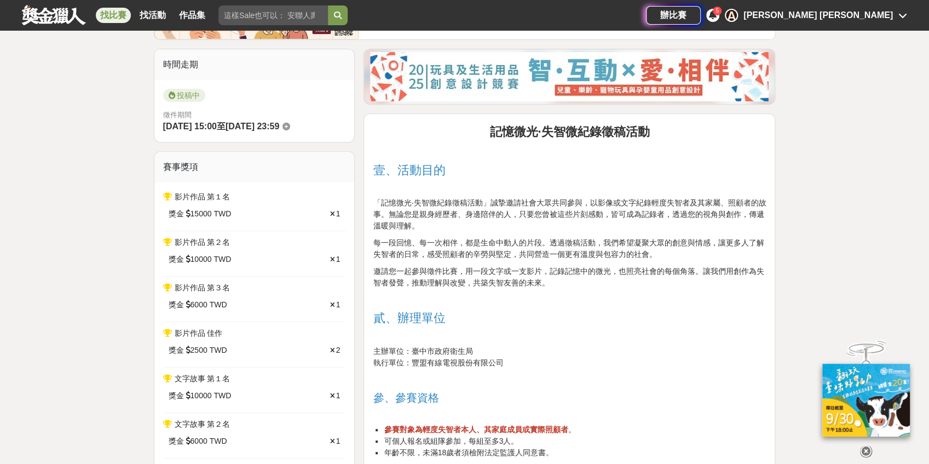
click at [593, 175] on h2 "壹、活動目的" at bounding box center [569, 170] width 393 height 14
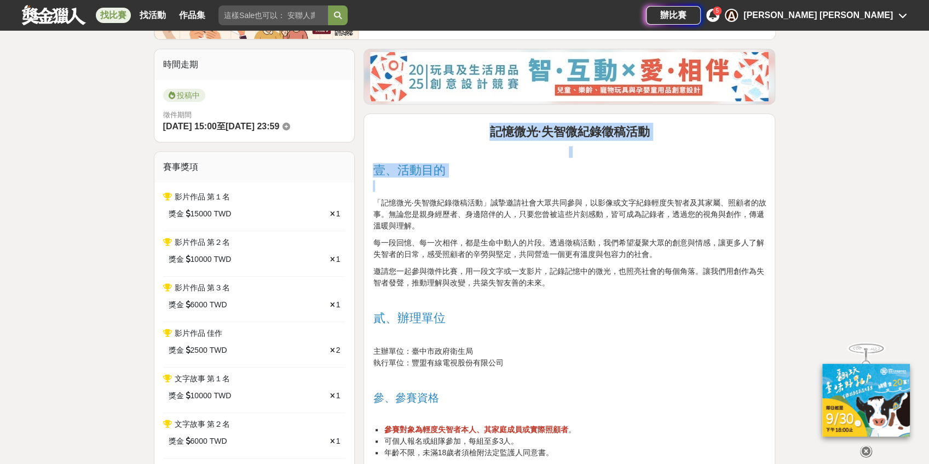
drag, startPoint x: 486, startPoint y: 129, endPoint x: 485, endPoint y: 179, distance: 50.4
click at [485, 180] on p at bounding box center [569, 185] width 393 height 11
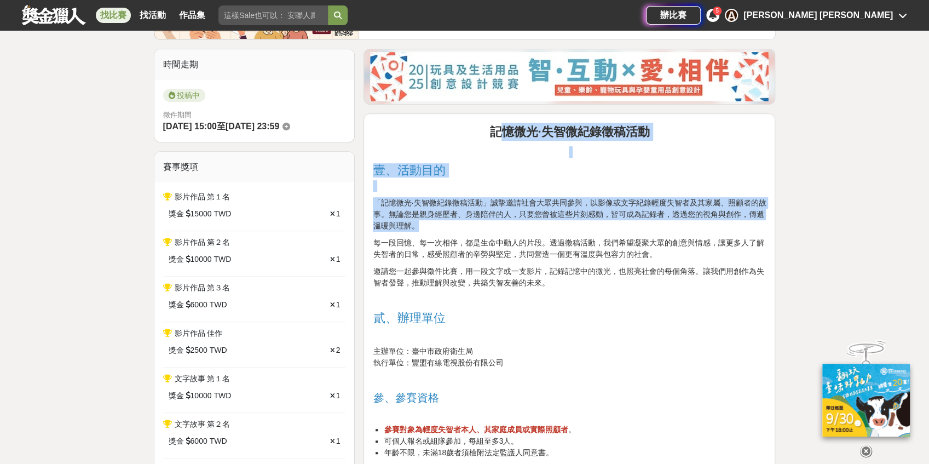
drag, startPoint x: 500, startPoint y: 131, endPoint x: 492, endPoint y: 224, distance: 93.5
click at [492, 224] on p "「記憶微光·失智微紀錄徵稿活動」誠摯邀請社會大眾共同參與，以影像或文字紀錄輕度失智者及其家屬、照顧者的故事。無論您是親身經歷者、身邊陪伴的人，只要您曾被這些片…" at bounding box center [569, 214] width 393 height 34
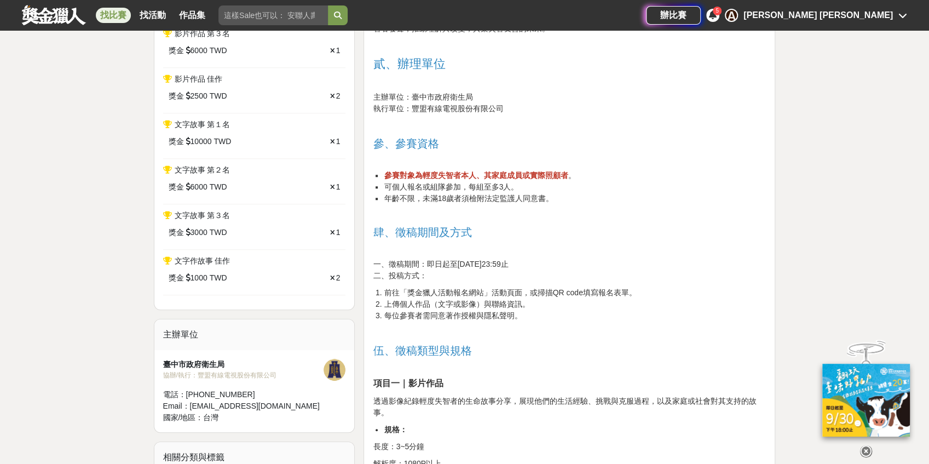
scroll to position [511, 0]
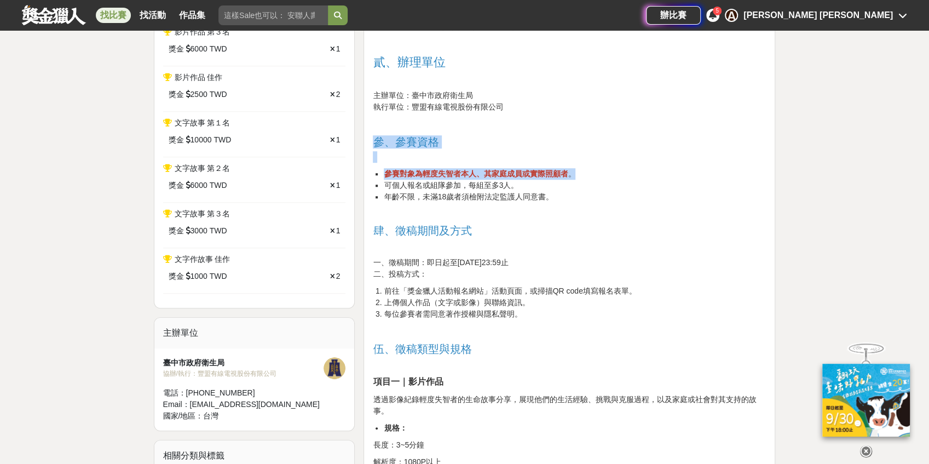
drag, startPoint x: 578, startPoint y: 170, endPoint x: 361, endPoint y: 139, distance: 219.5
click at [391, 139] on span "參、參賽資格" at bounding box center [406, 142] width 66 height 12
drag, startPoint x: 369, startPoint y: 137, endPoint x: 574, endPoint y: 171, distance: 208.1
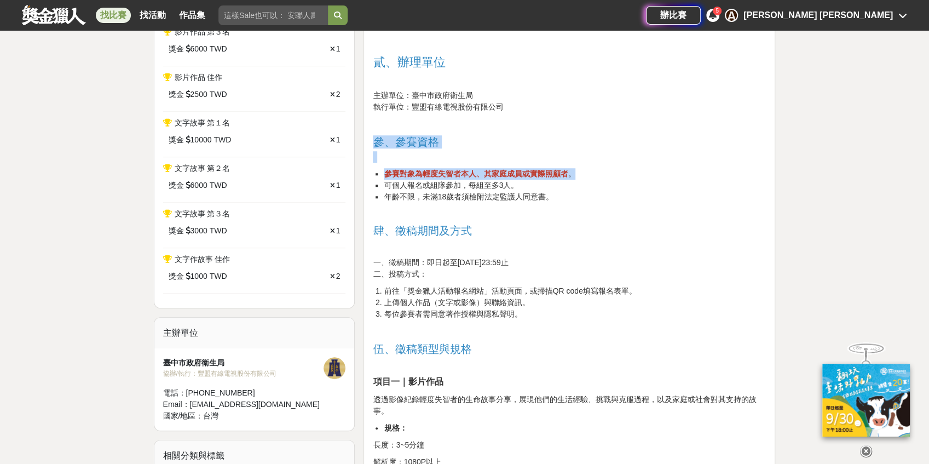
copy div "參、參賽資格 參賽對象為輕度失智者本人、其家庭成員或實際照顧者 。"
click at [484, 196] on span "年齡不限，未滿18歲者須檢附法定監護人同意書。" at bounding box center [469, 196] width 170 height 9
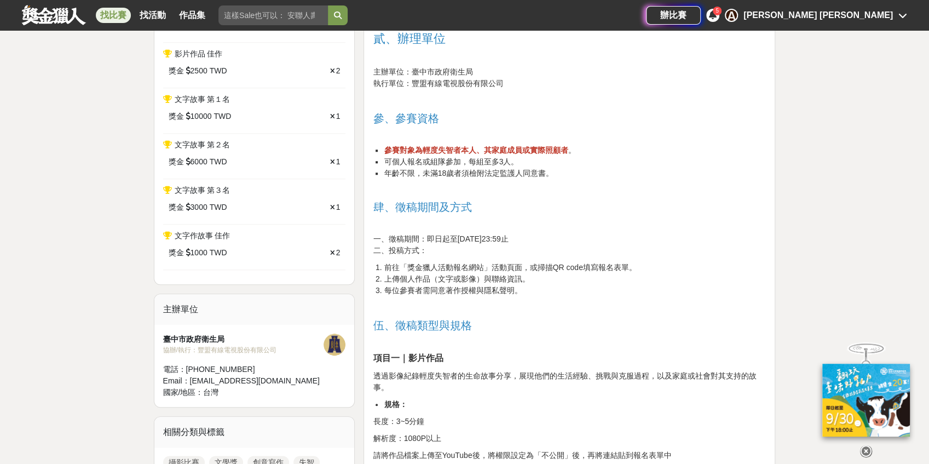
scroll to position [547, 0]
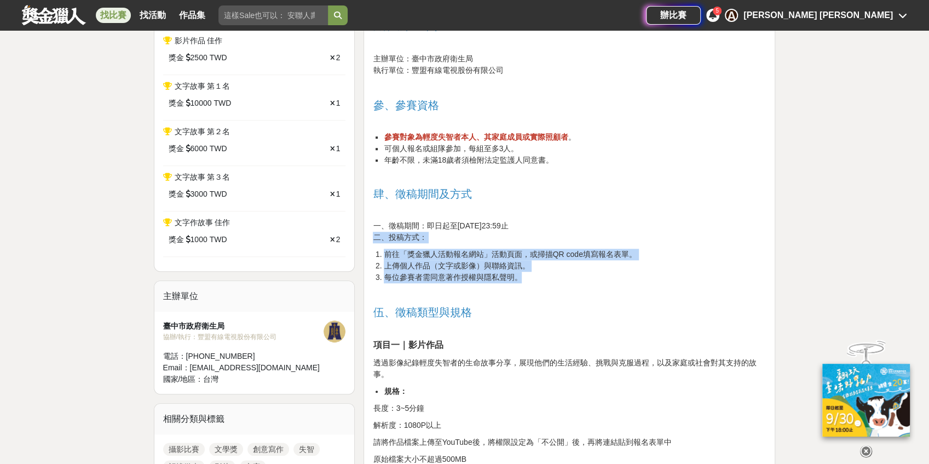
drag, startPoint x: 369, startPoint y: 237, endPoint x: 527, endPoint y: 276, distance: 162.5
click at [527, 276] on li "每位參賽者需同意著作授權與隱私聲明。" at bounding box center [575, 277] width 382 height 11
drag, startPoint x: 530, startPoint y: 278, endPoint x: 372, endPoint y: 232, distance: 164.6
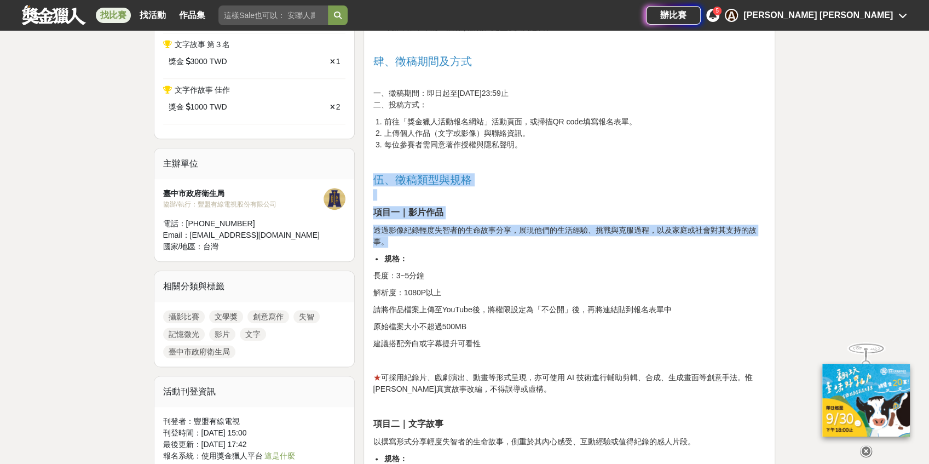
scroll to position [693, 0]
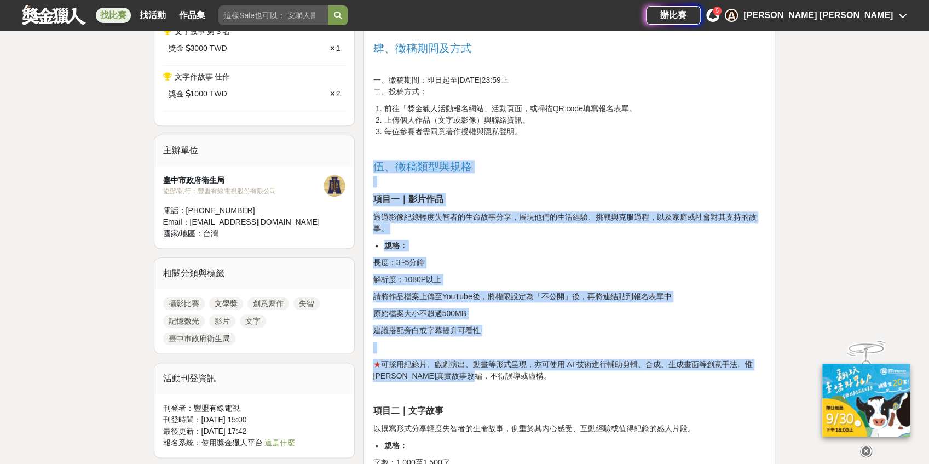
drag, startPoint x: 372, startPoint y: 204, endPoint x: 508, endPoint y: 377, distance: 219.9
copy div "伍、徵稿類型與規格 項目一｜影片作品 透過影像紀錄輕度失智者的生命故事分享，展現他們的生活經驗、挑戰與克服過程，以及家庭或社會對其支持的故事。 規格： 長度：…"
